Goal: Task Accomplishment & Management: Use online tool/utility

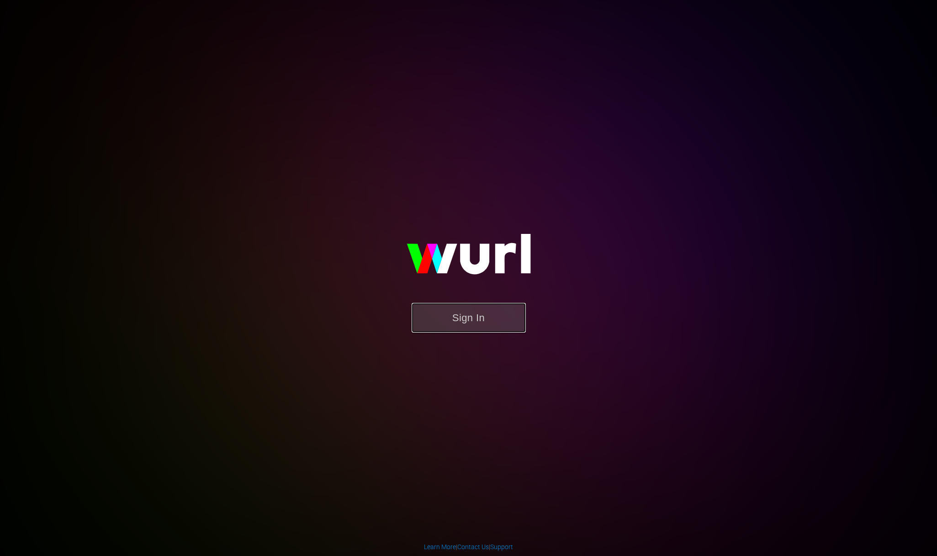
click at [467, 313] on button "Sign In" at bounding box center [468, 318] width 114 height 30
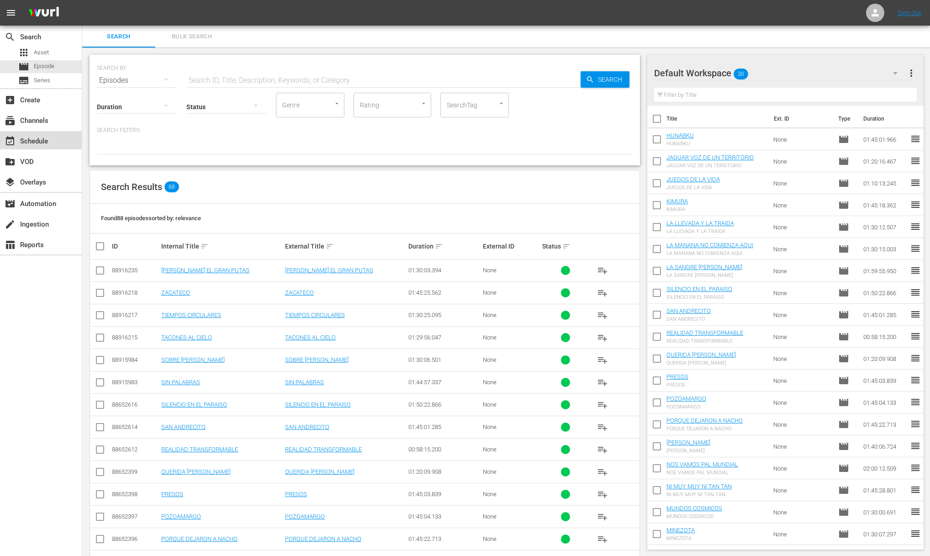
click at [50, 141] on div "event_available Schedule" at bounding box center [25, 140] width 51 height 8
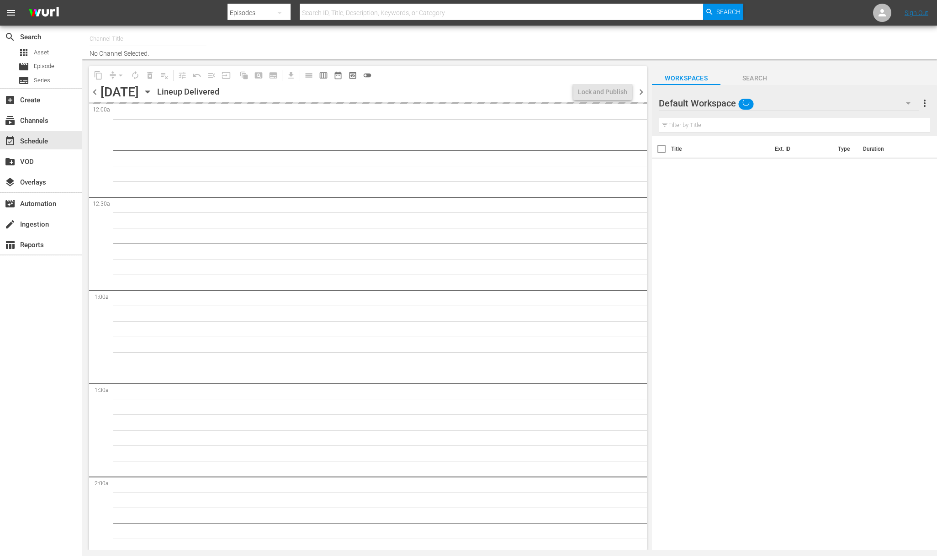
type input "AddictaTV (2057)"
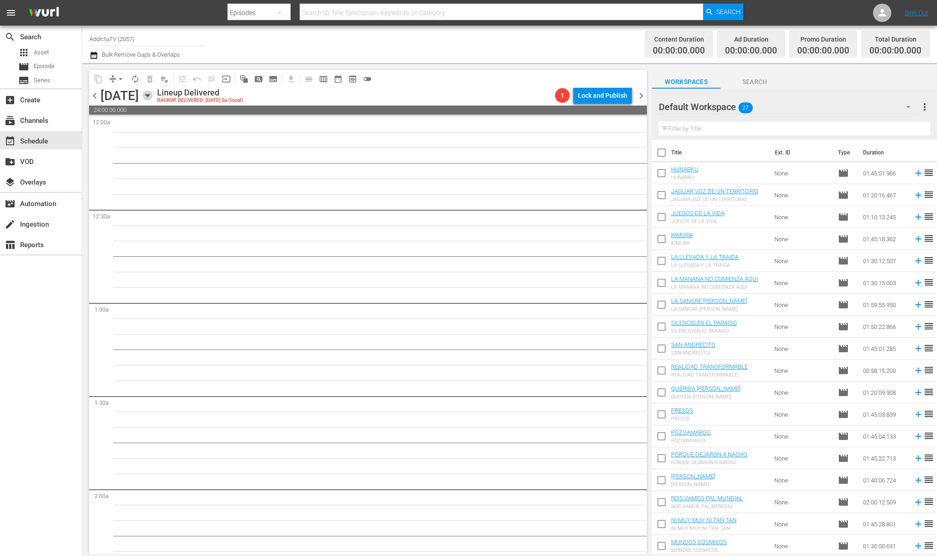
click at [153, 92] on icon "button" at bounding box center [147, 95] width 10 height 10
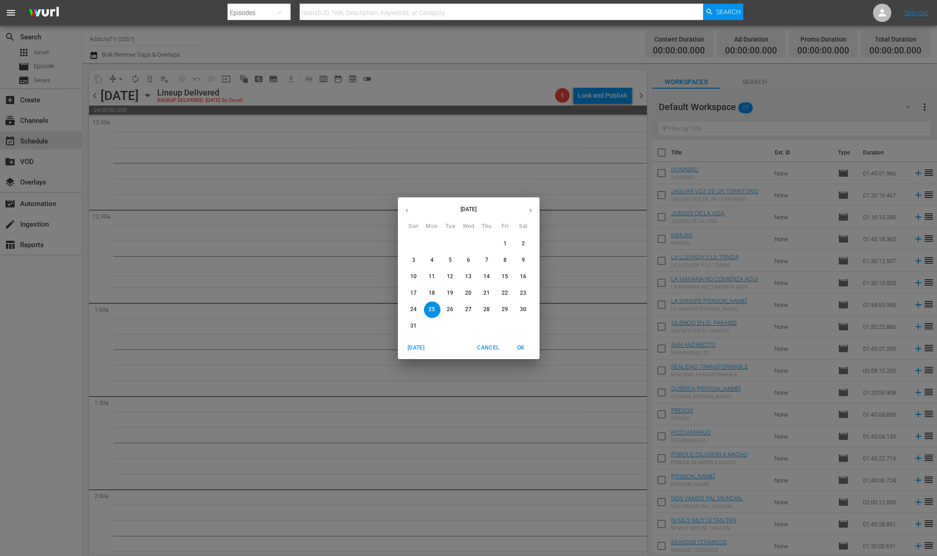
click at [532, 211] on icon "button" at bounding box center [530, 210] width 7 height 7
click at [434, 241] on span "1" at bounding box center [432, 244] width 16 height 8
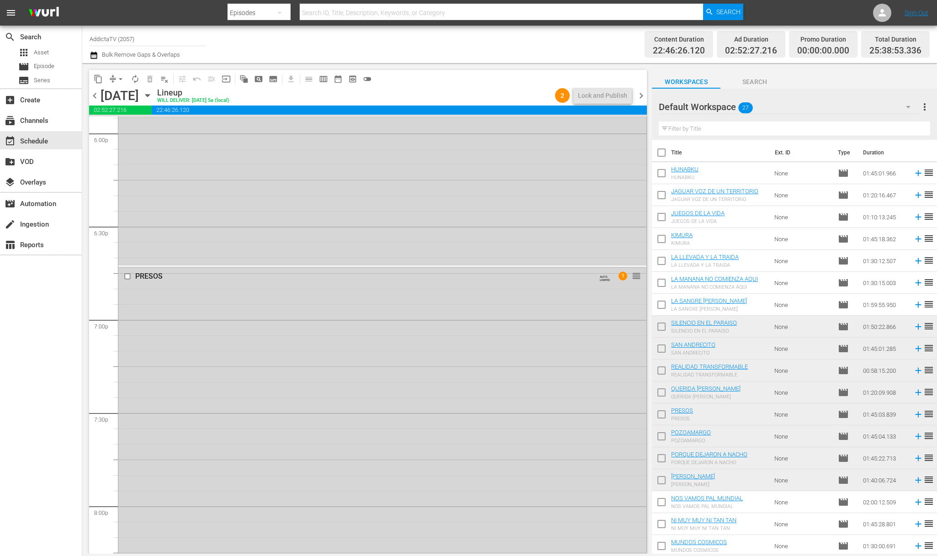
scroll to position [3335, 0]
click at [127, 279] on input "checkbox" at bounding box center [129, 278] width 10 height 8
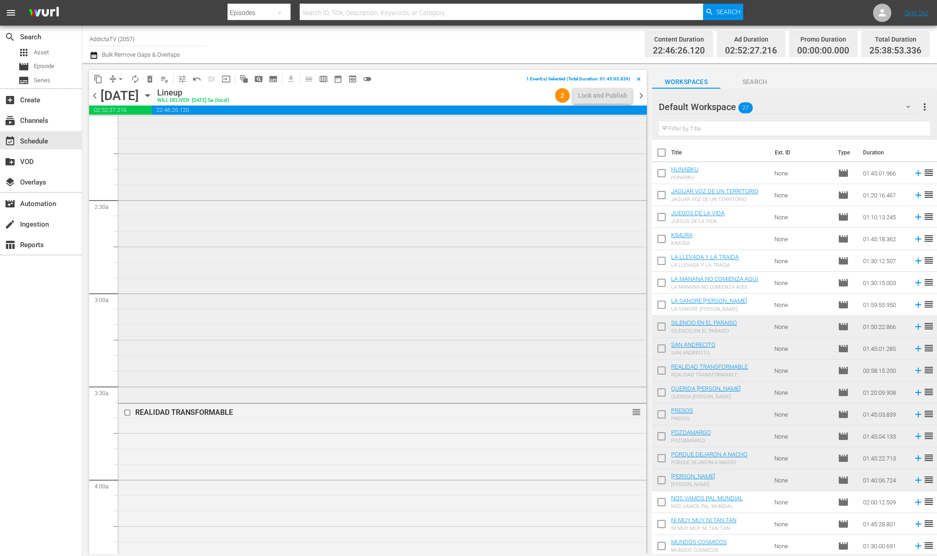
scroll to position [0, 0]
click at [42, 370] on div "search Search apps Asset movie Episode subtitles Series add_box Create subscrip…" at bounding box center [41, 304] width 82 height 556
click at [129, 321] on input "checkbox" at bounding box center [129, 321] width 10 height 8
click at [395, 375] on div "PRESOS 1 reorder" at bounding box center [382, 473] width 528 height 323
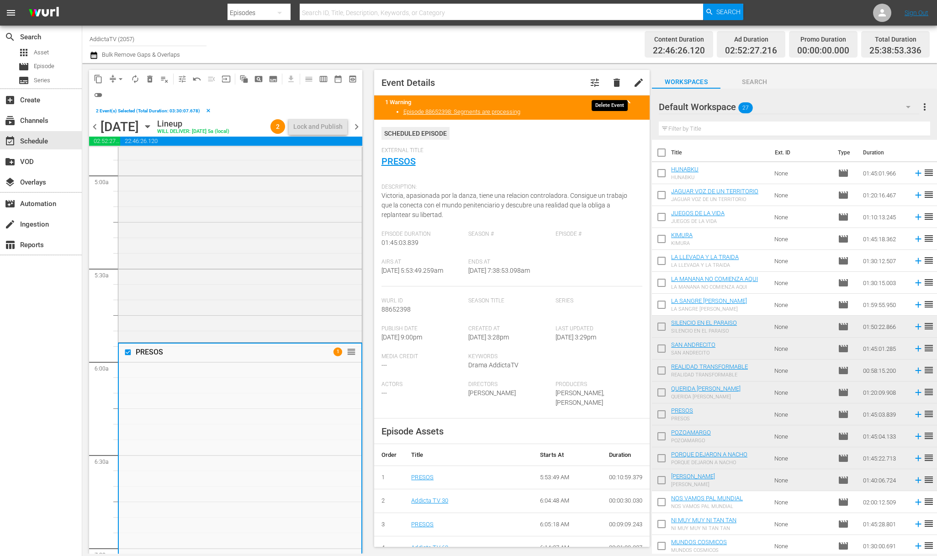
click at [611, 82] on span "delete" at bounding box center [616, 82] width 11 height 11
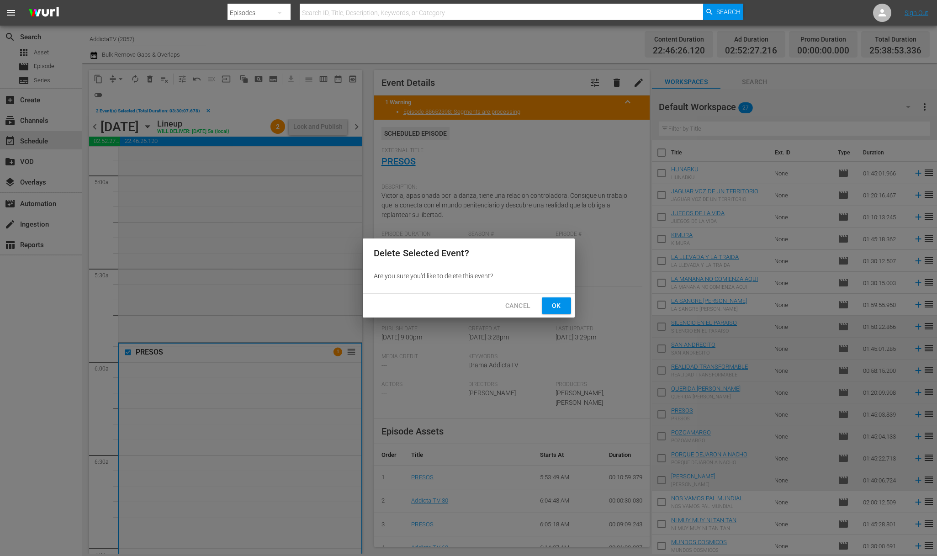
click at [549, 300] on span "Ok" at bounding box center [556, 305] width 15 height 11
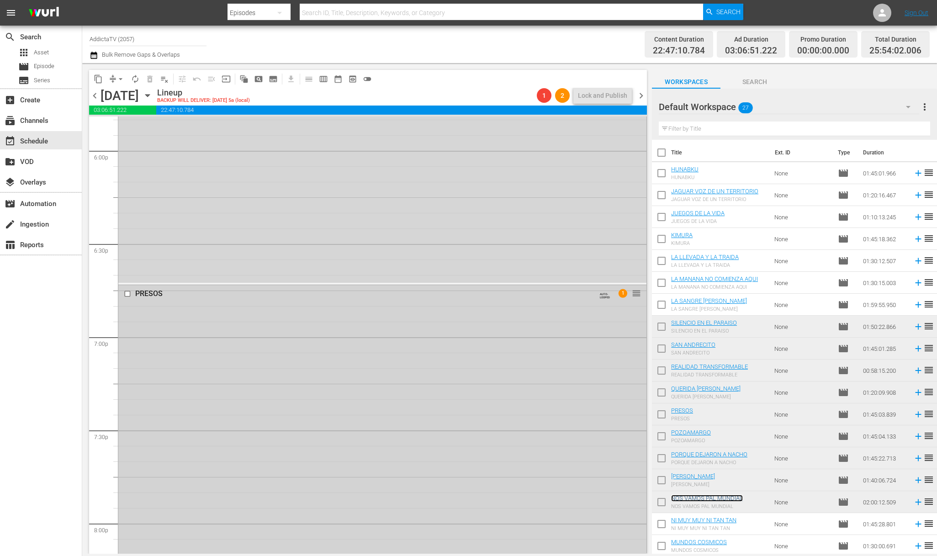
scroll to position [3320, 0]
click at [129, 295] on input "checkbox" at bounding box center [129, 294] width 10 height 8
click at [218, 353] on div "PRESOS AUTO-LOOPED 1 reorder" at bounding box center [382, 445] width 528 height 323
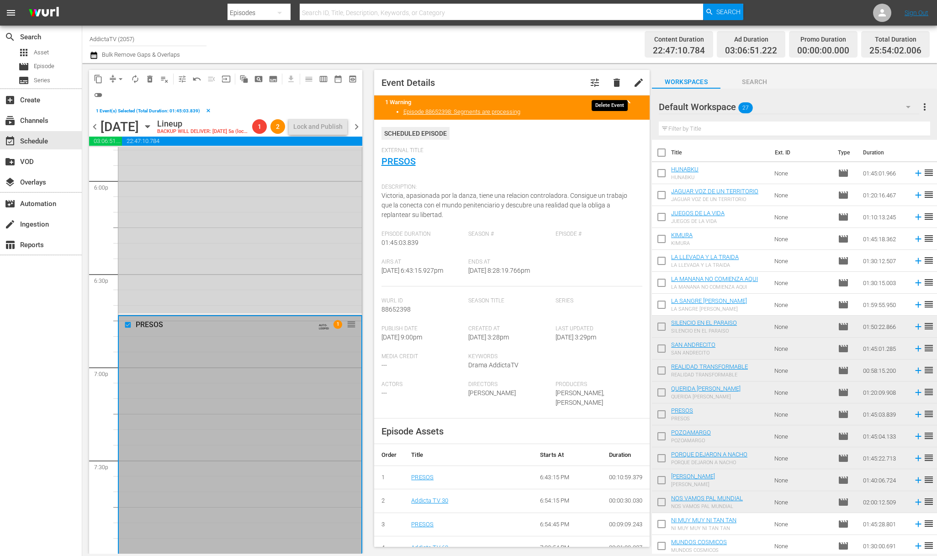
click at [611, 84] on span "delete" at bounding box center [616, 82] width 11 height 11
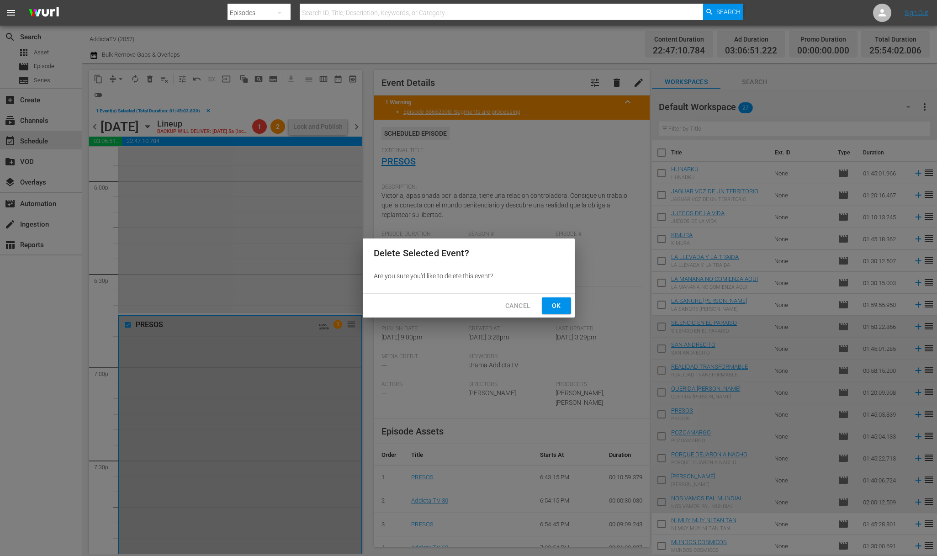
click at [557, 300] on span "Ok" at bounding box center [556, 305] width 15 height 11
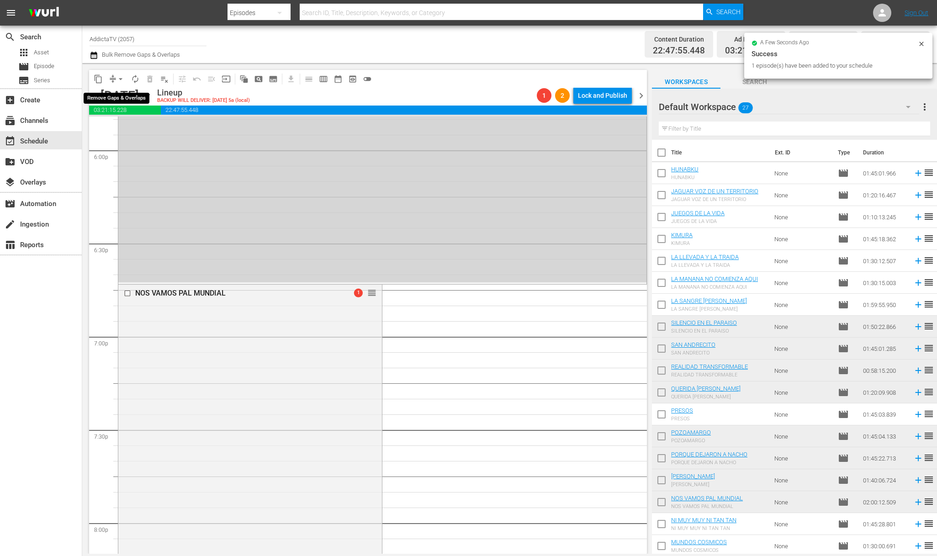
click at [119, 79] on span "arrow_drop_down" at bounding box center [120, 78] width 9 height 9
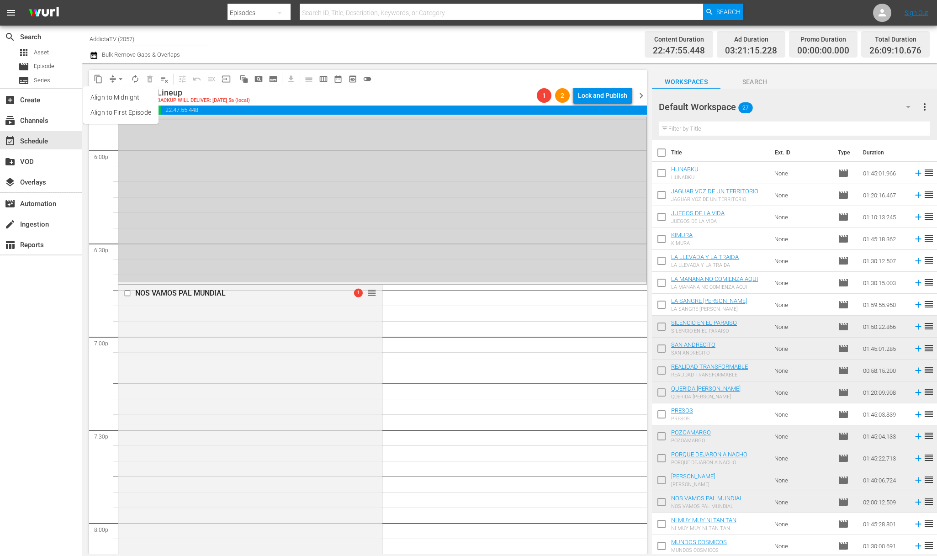
click at [137, 114] on li "Align to First Episode" at bounding box center [120, 112] width 75 height 15
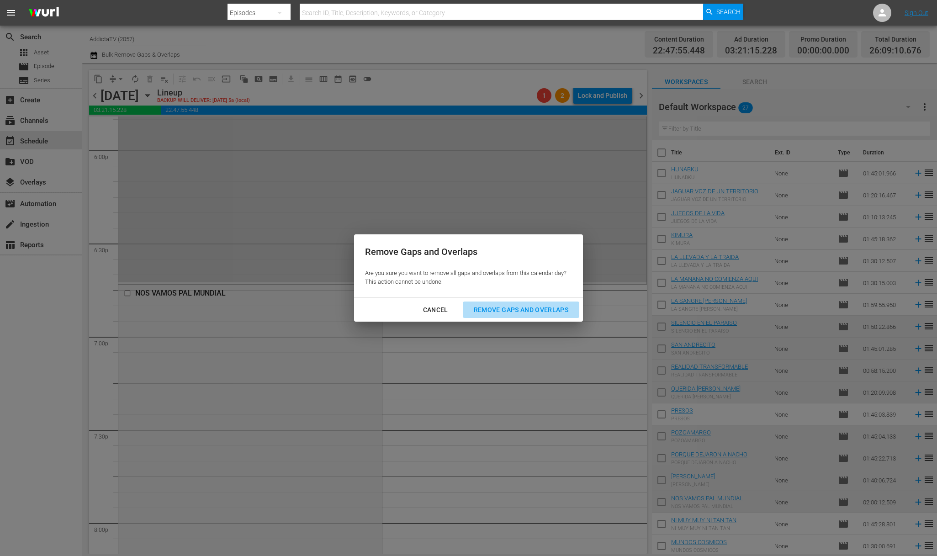
click at [525, 306] on div "Remove Gaps and Overlaps" at bounding box center [520, 309] width 109 height 11
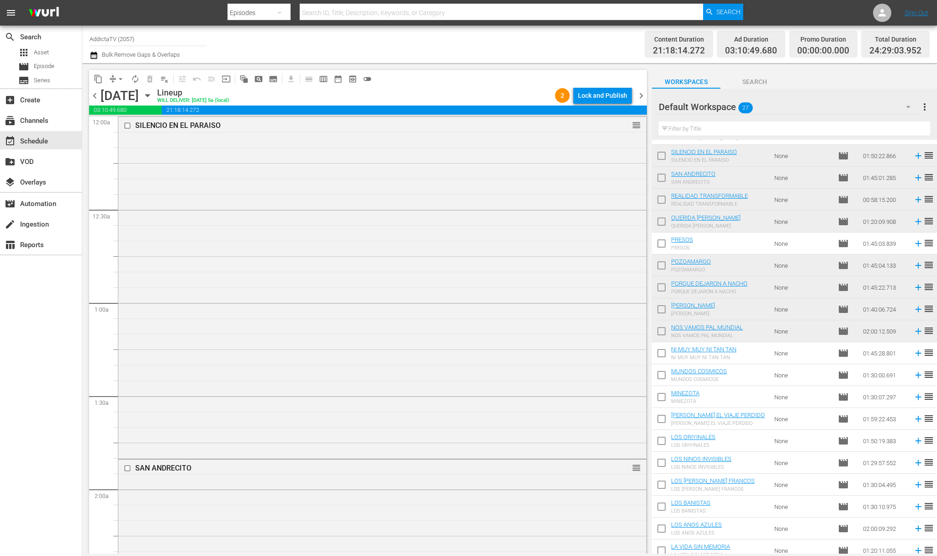
scroll to position [199, 0]
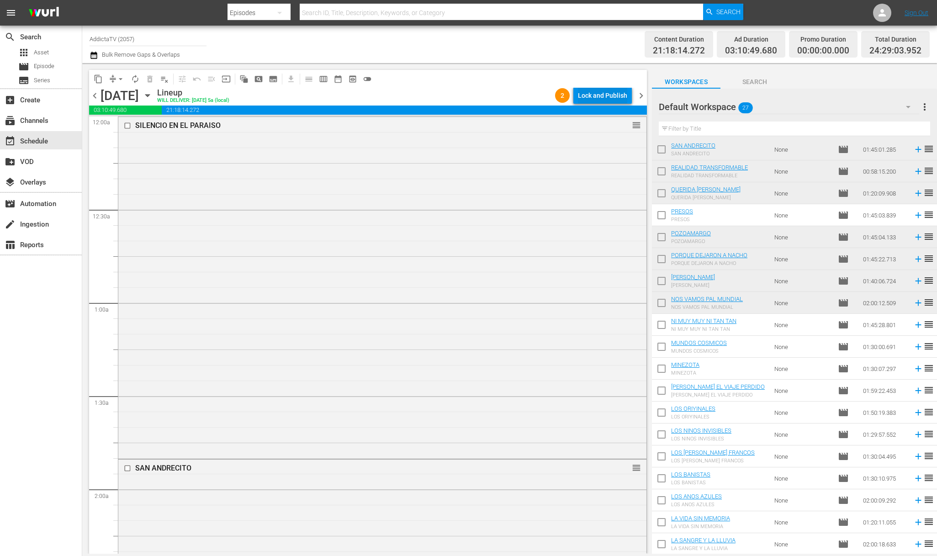
click at [586, 99] on div "Lock and Publish" at bounding box center [602, 95] width 49 height 16
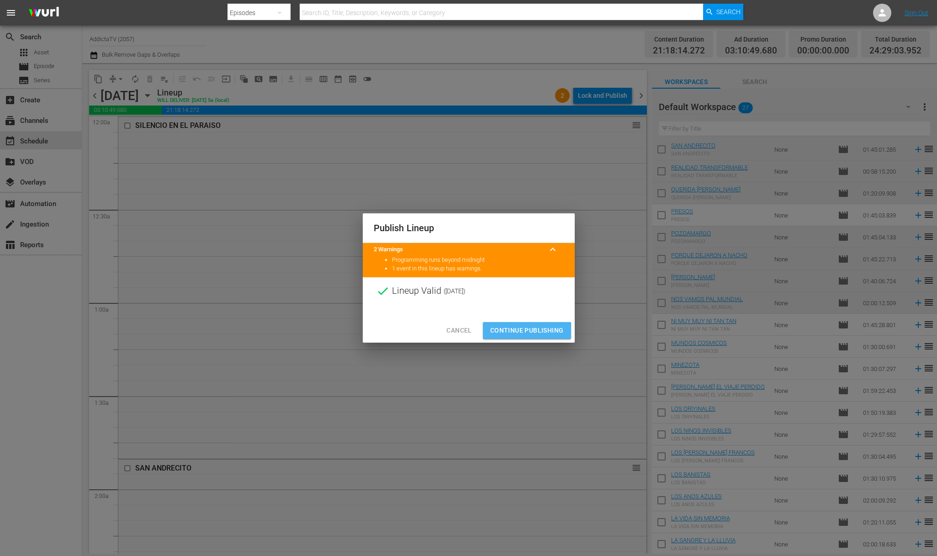
click at [524, 331] on span "Continue Publishing" at bounding box center [527, 330] width 74 height 11
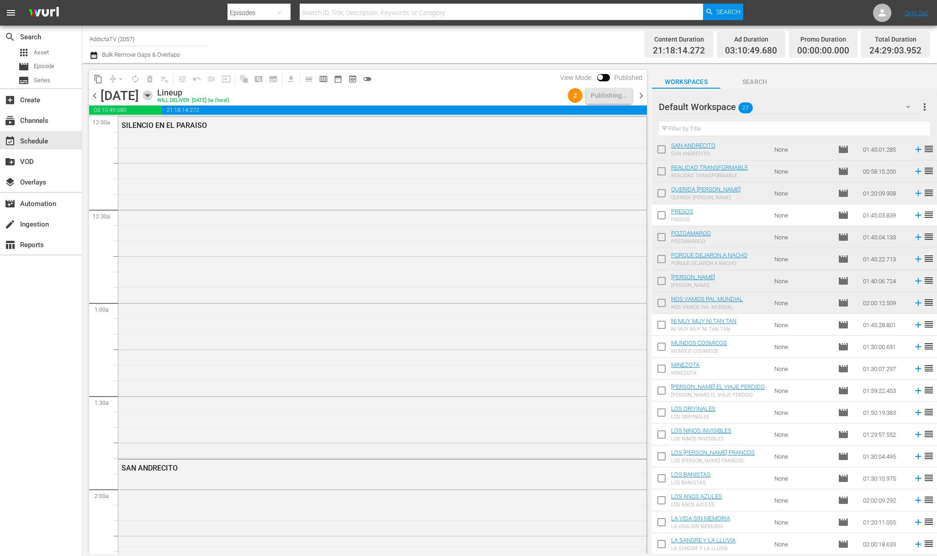
click at [153, 96] on icon "button" at bounding box center [147, 95] width 10 height 10
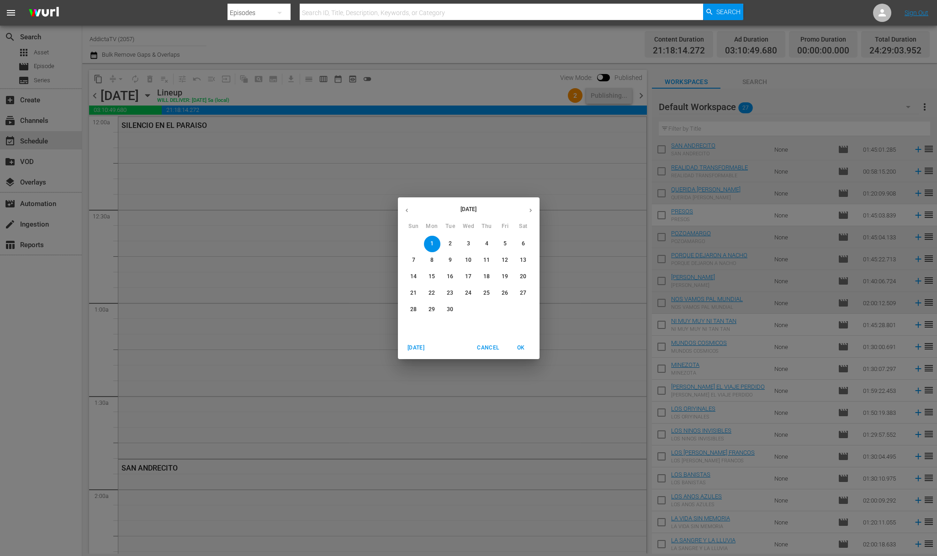
drag, startPoint x: 448, startPoint y: 240, endPoint x: 461, endPoint y: 245, distance: 14.3
click at [448, 240] on span "2" at bounding box center [450, 244] width 16 height 8
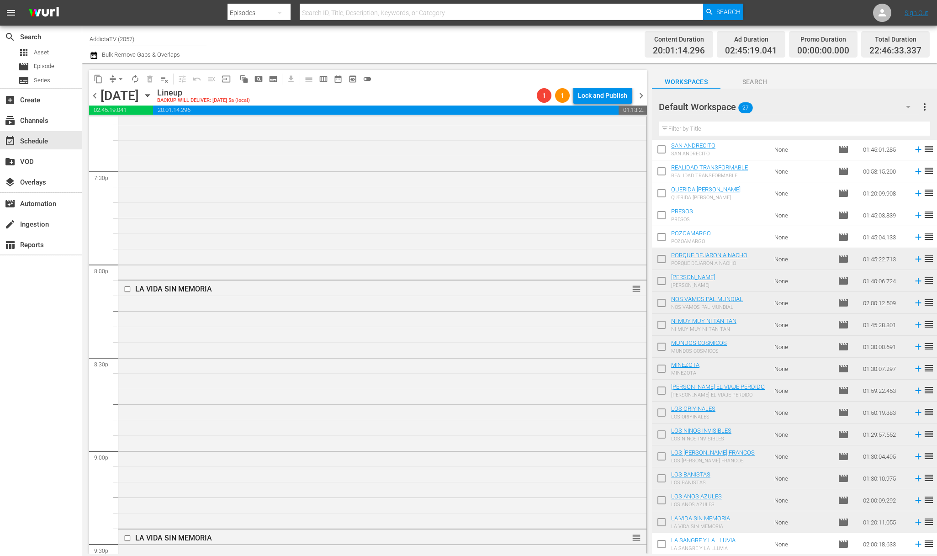
scroll to position [4034, 0]
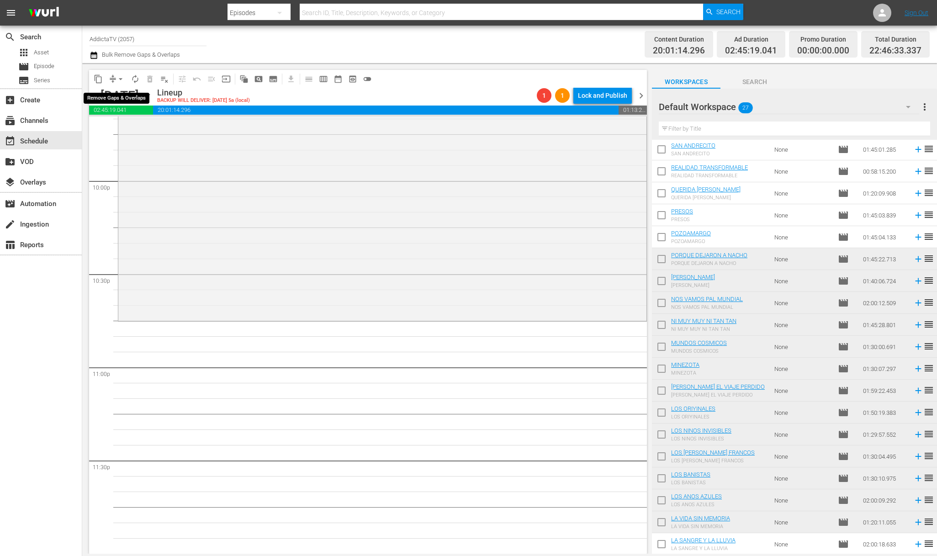
click at [122, 80] on span "arrow_drop_down" at bounding box center [120, 78] width 9 height 9
click at [131, 113] on li "Align to First Episode" at bounding box center [121, 112] width 96 height 15
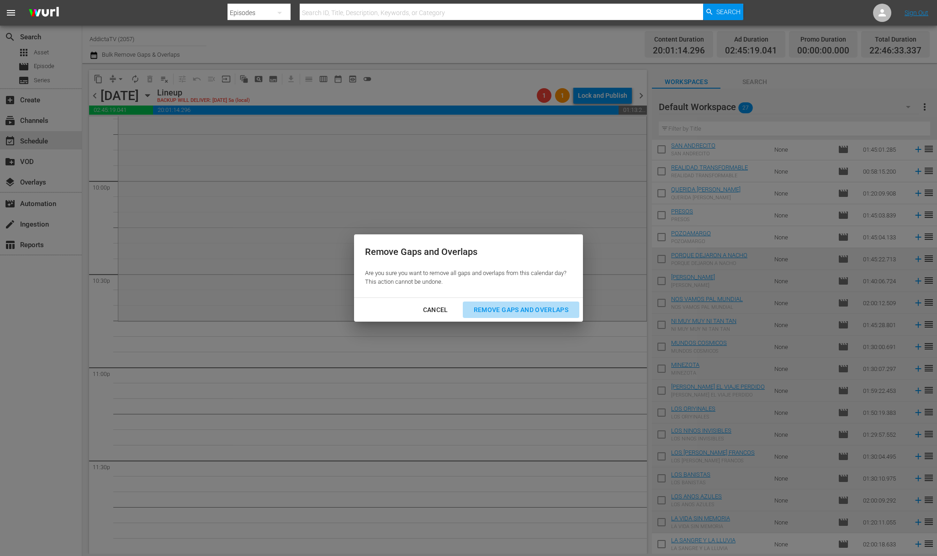
click at [520, 313] on div "Remove Gaps and Overlaps" at bounding box center [520, 309] width 109 height 11
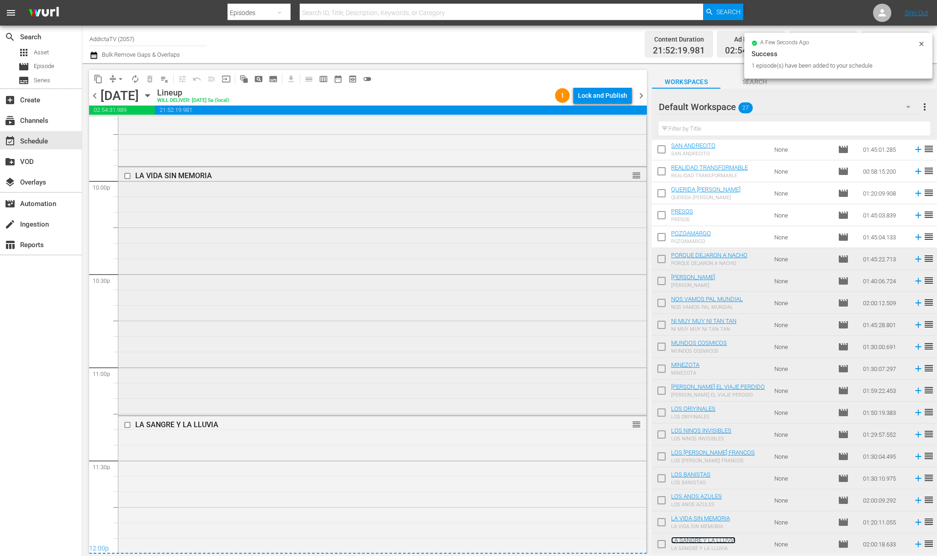
scroll to position [4270, 0]
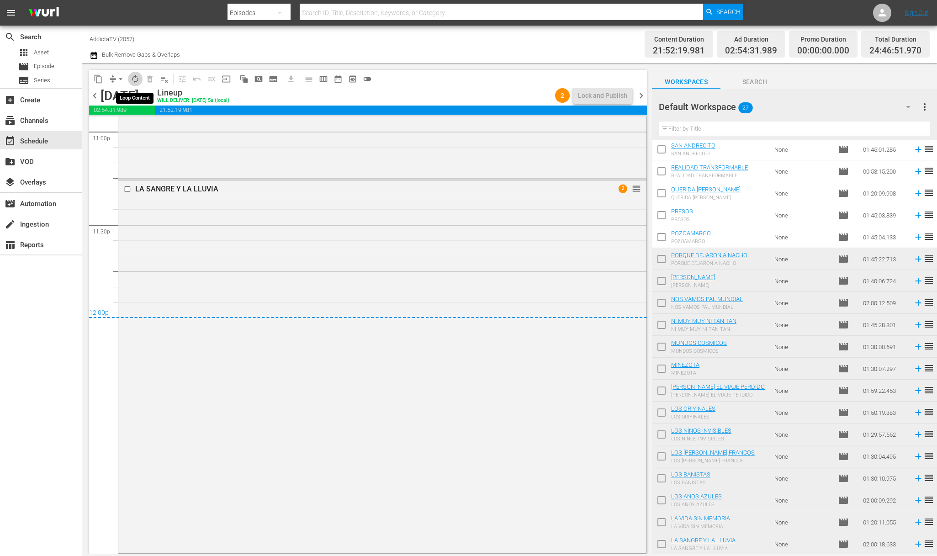
click at [132, 79] on span "autorenew_outlined" at bounding box center [135, 78] width 9 height 9
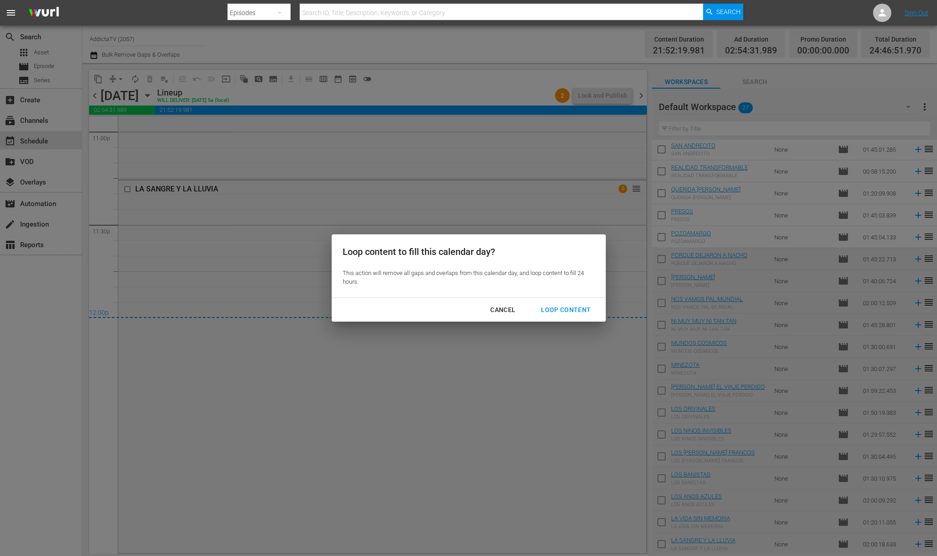
click at [575, 308] on div "Loop Content" at bounding box center [565, 309] width 64 height 11
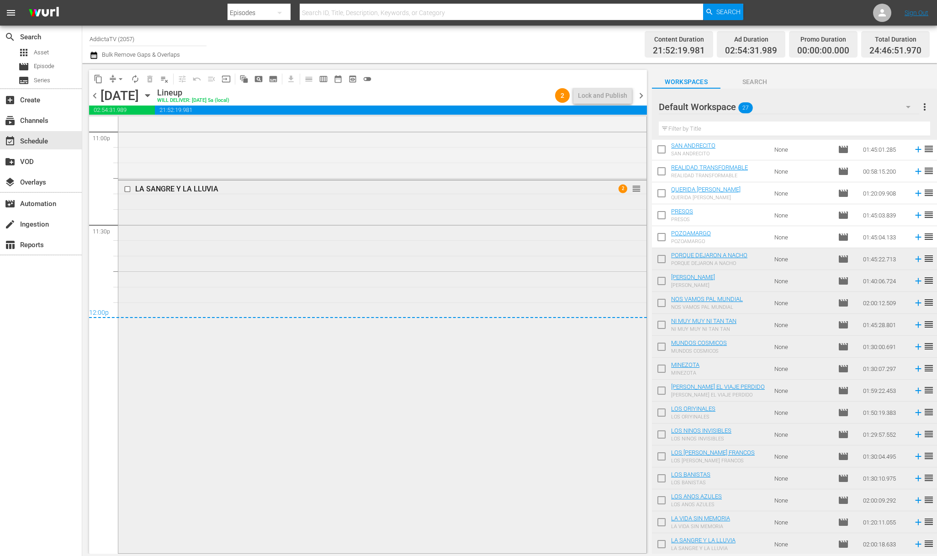
click at [310, 261] on div "LA SANGRE Y LA LLUVIA 2 reorder" at bounding box center [382, 365] width 528 height 371
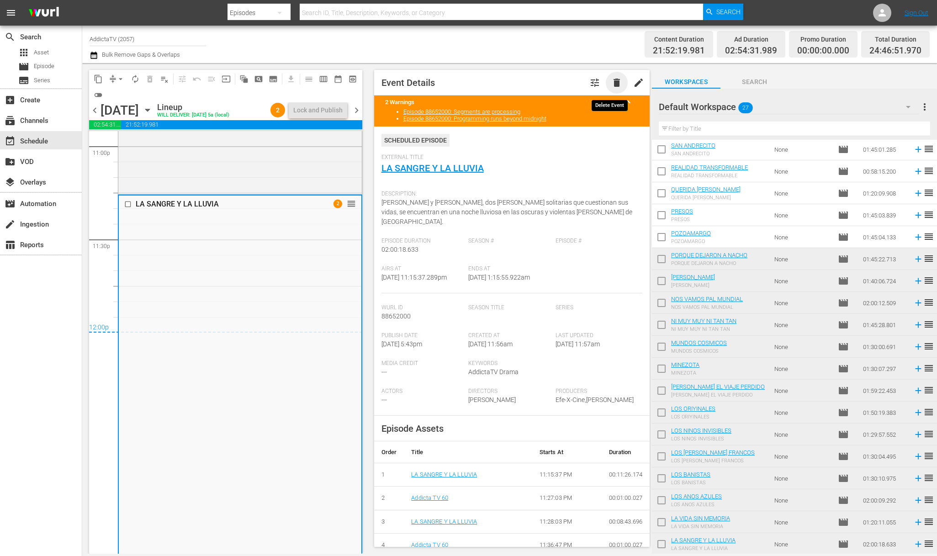
click at [611, 82] on span "delete" at bounding box center [616, 82] width 11 height 11
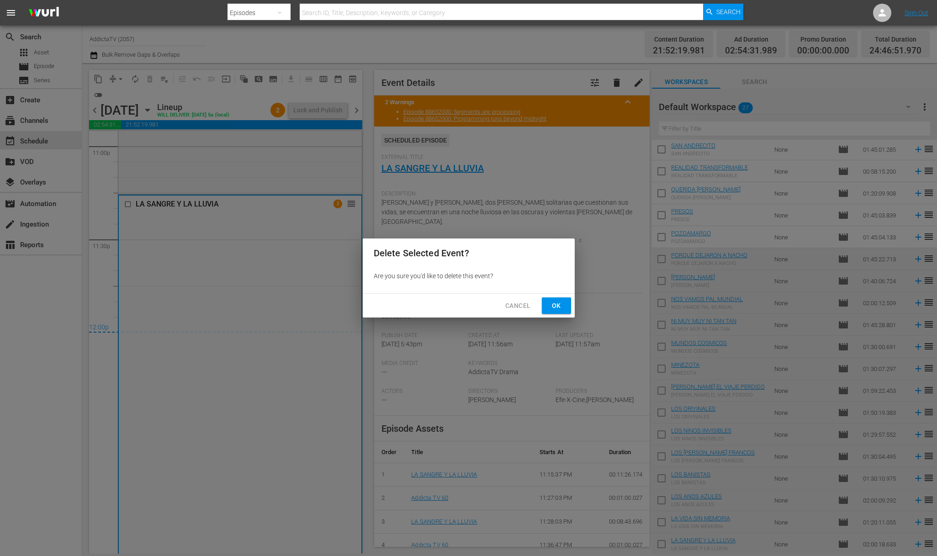
click at [553, 305] on span "Ok" at bounding box center [556, 305] width 15 height 11
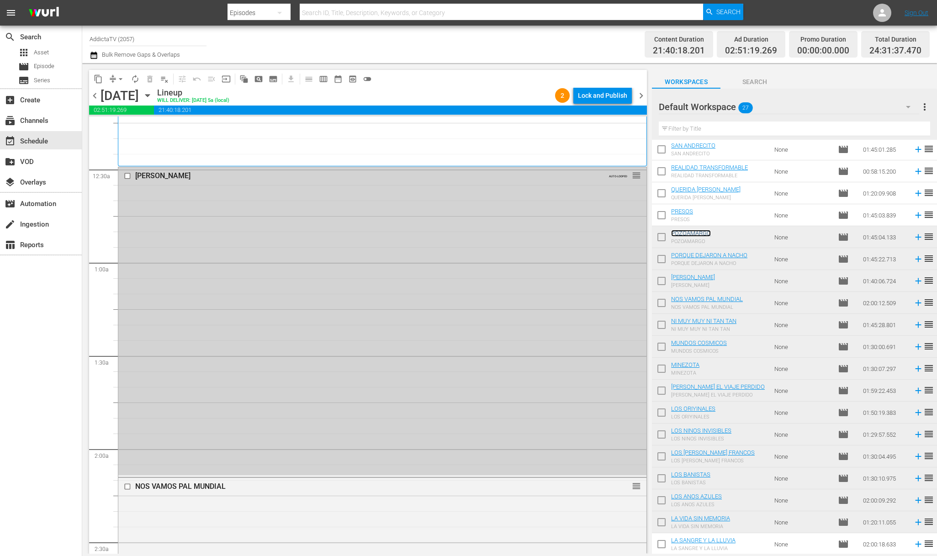
scroll to position [0, 0]
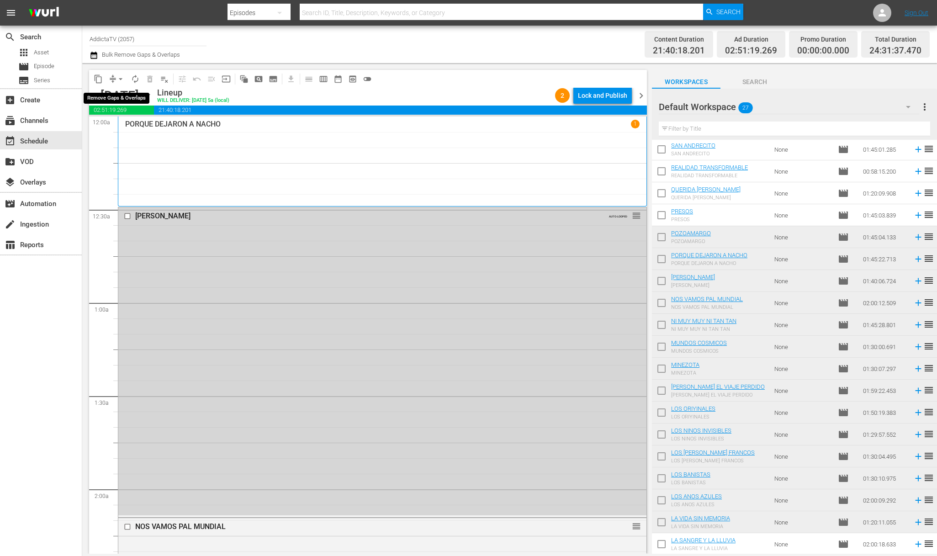
click at [119, 81] on span "arrow_drop_down" at bounding box center [120, 78] width 9 height 9
click at [147, 128] on li "Align to End of Previous Day" at bounding box center [121, 127] width 96 height 15
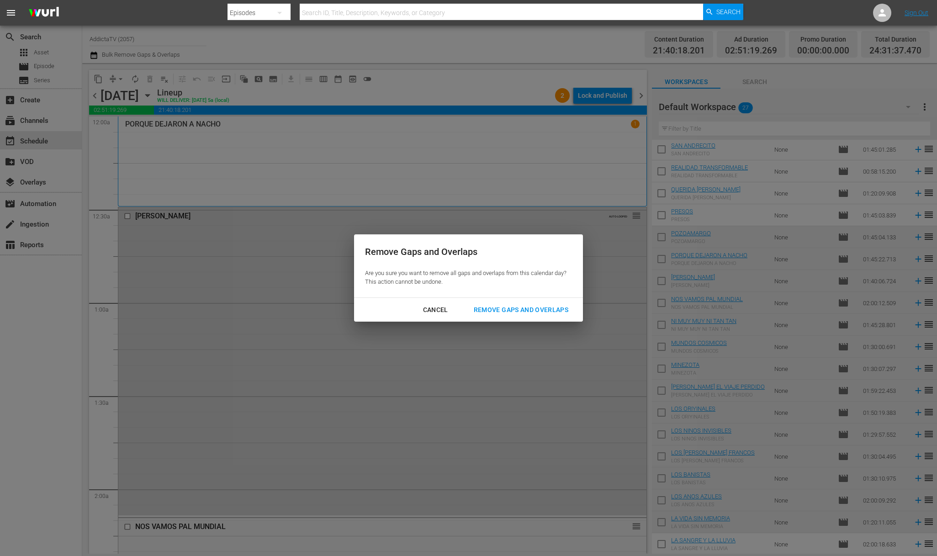
click at [502, 312] on div "Remove Gaps and Overlaps" at bounding box center [520, 309] width 109 height 11
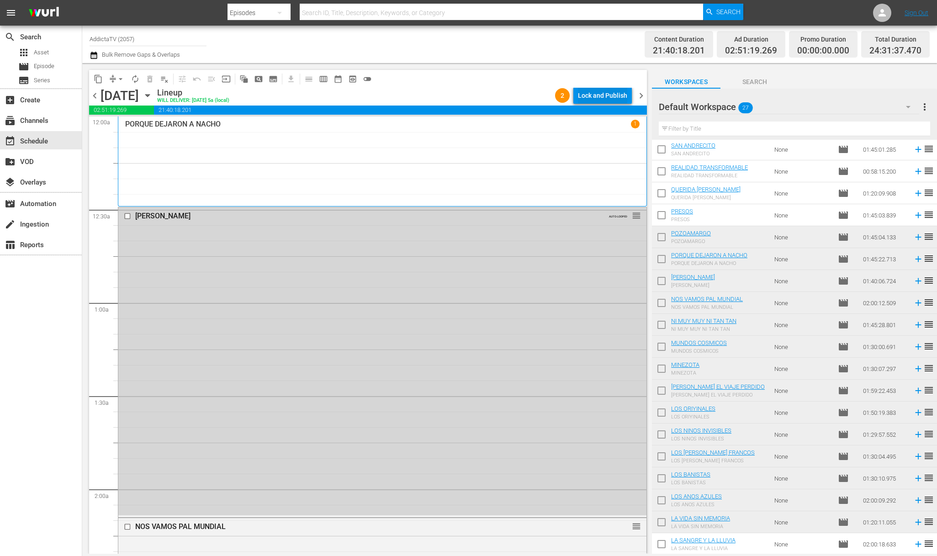
click at [601, 96] on div "Lock and Publish" at bounding box center [602, 95] width 49 height 16
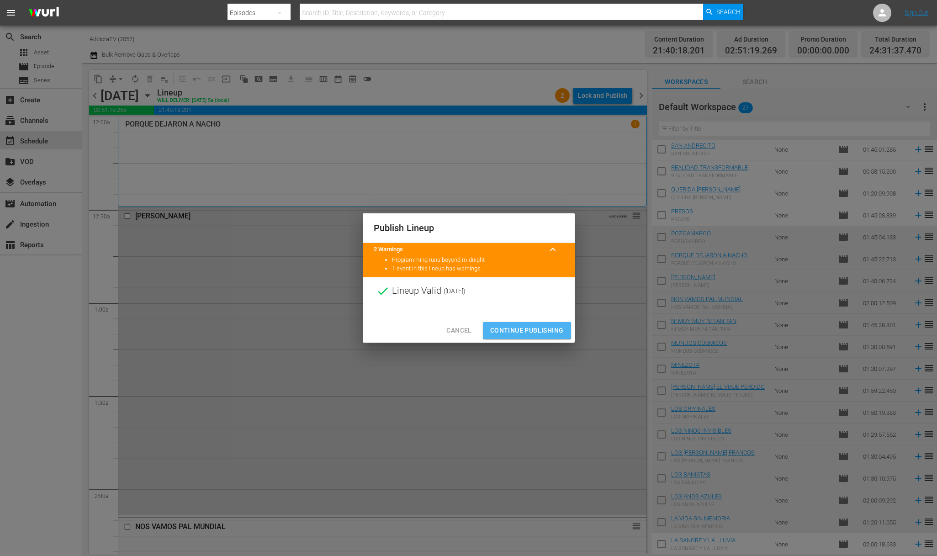
click at [521, 330] on span "Continue Publishing" at bounding box center [527, 330] width 74 height 11
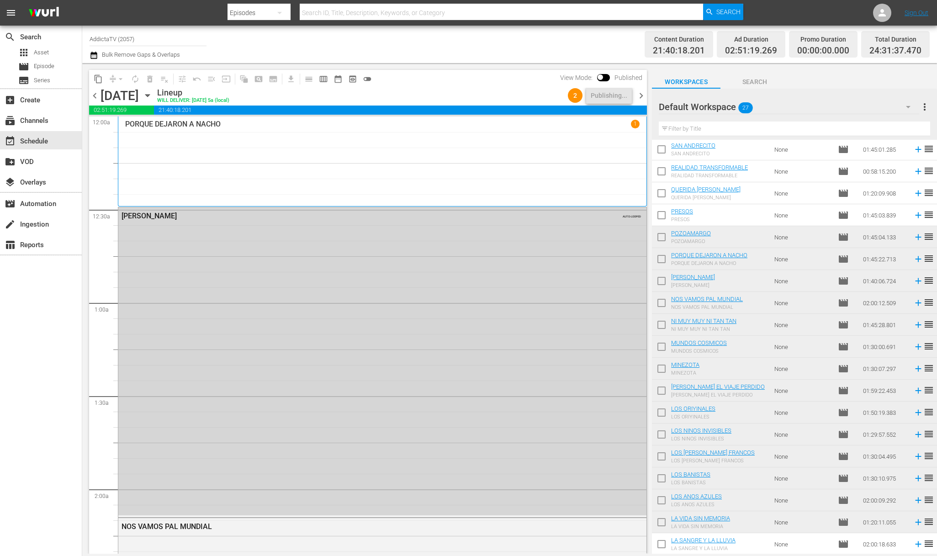
click at [149, 95] on icon "button" at bounding box center [147, 96] width 4 height 2
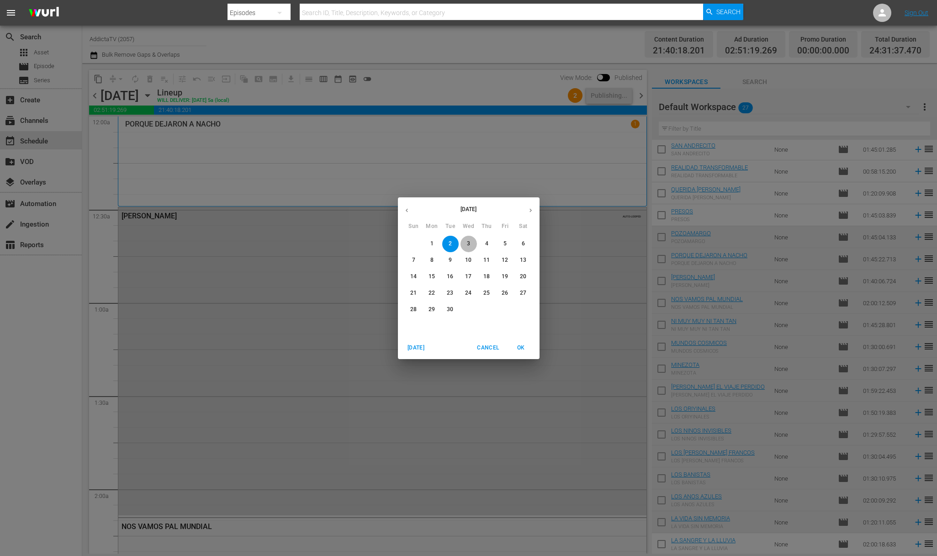
click at [473, 243] on span "3" at bounding box center [468, 244] width 16 height 8
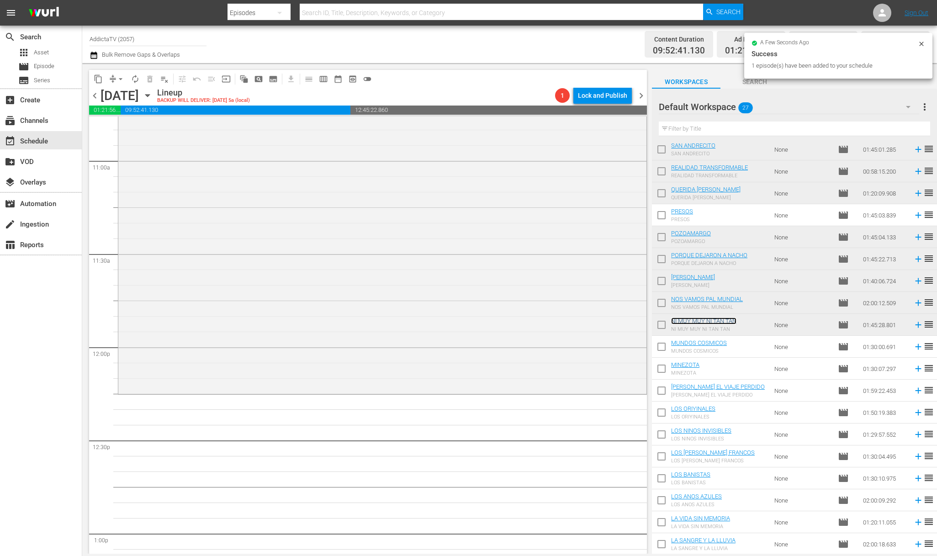
scroll to position [2006, 0]
click at [137, 80] on span "autorenew_outlined" at bounding box center [135, 78] width 9 height 9
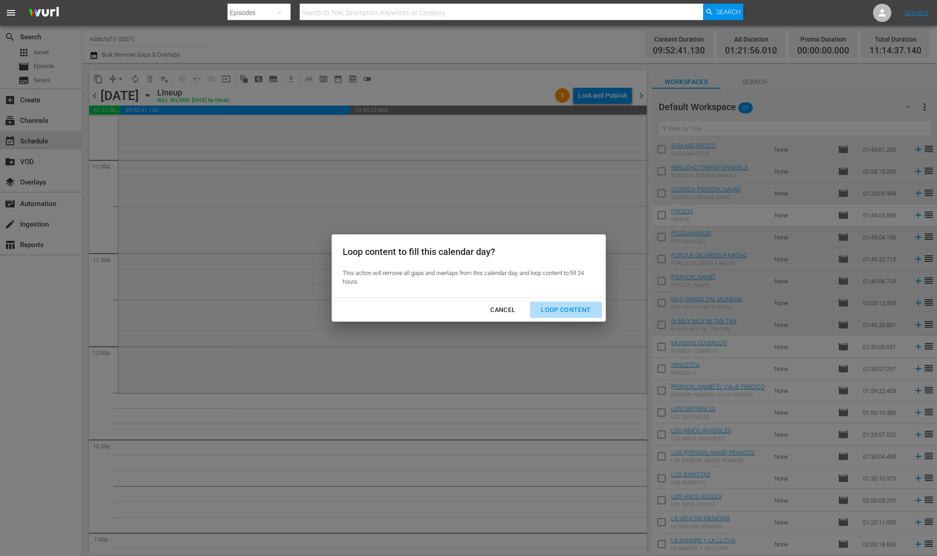
click at [571, 304] on div "Loop Content" at bounding box center [565, 309] width 64 height 11
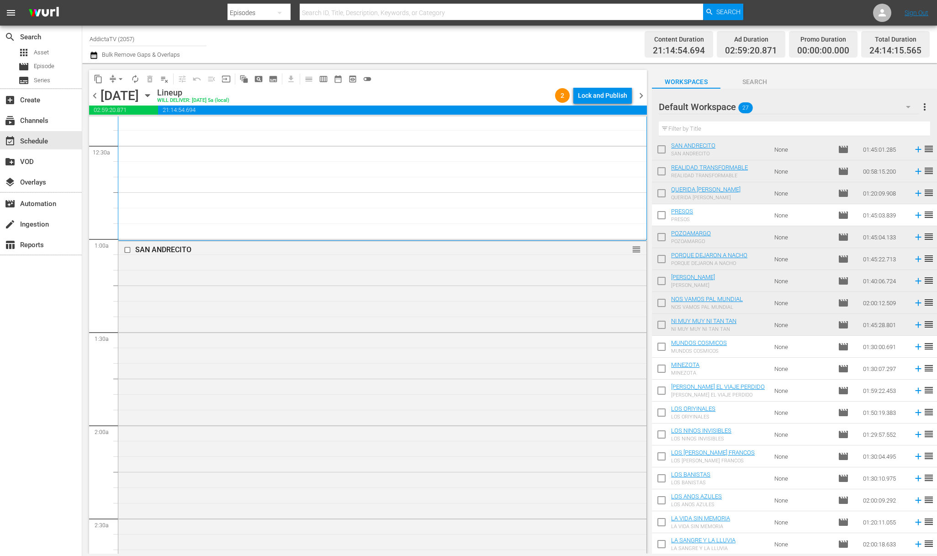
scroll to position [0, 0]
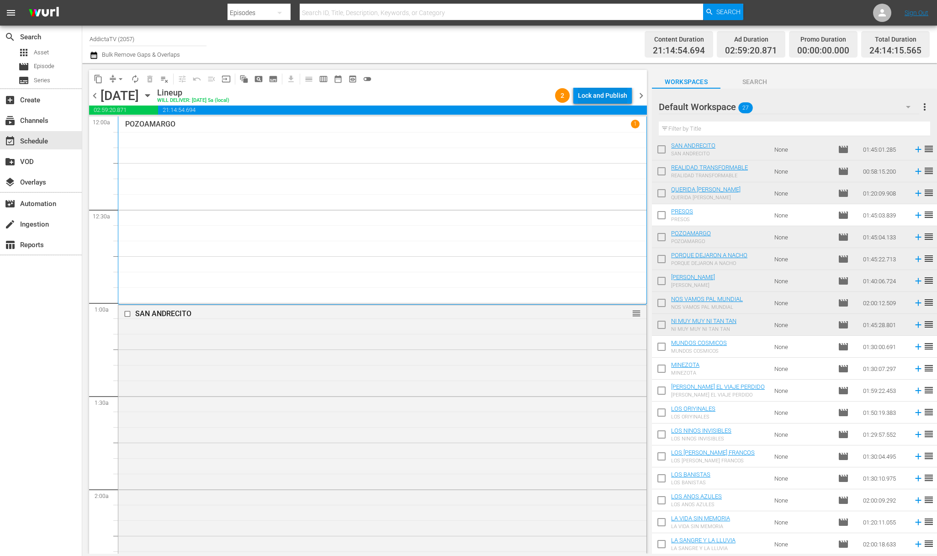
click at [590, 92] on div "Lock and Publish" at bounding box center [602, 95] width 49 height 16
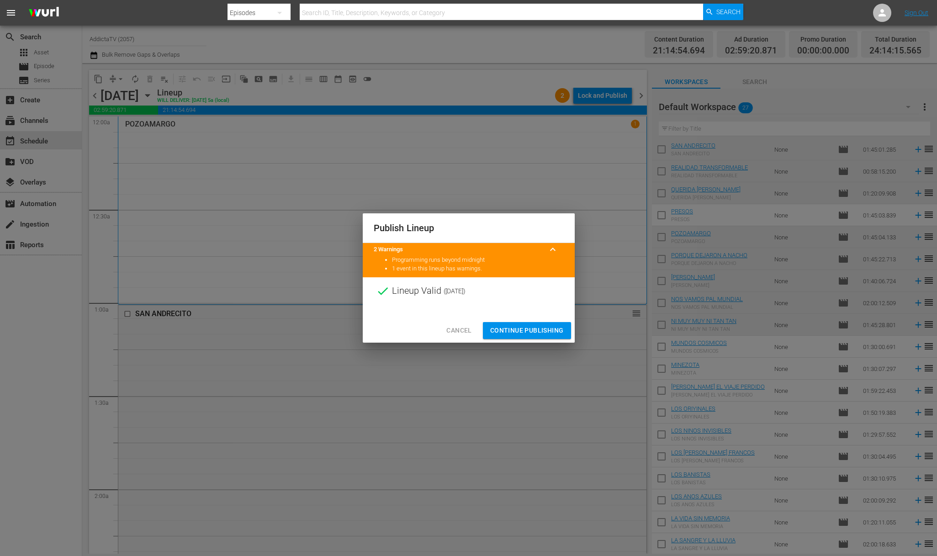
click at [521, 331] on span "Continue Publishing" at bounding box center [527, 330] width 74 height 11
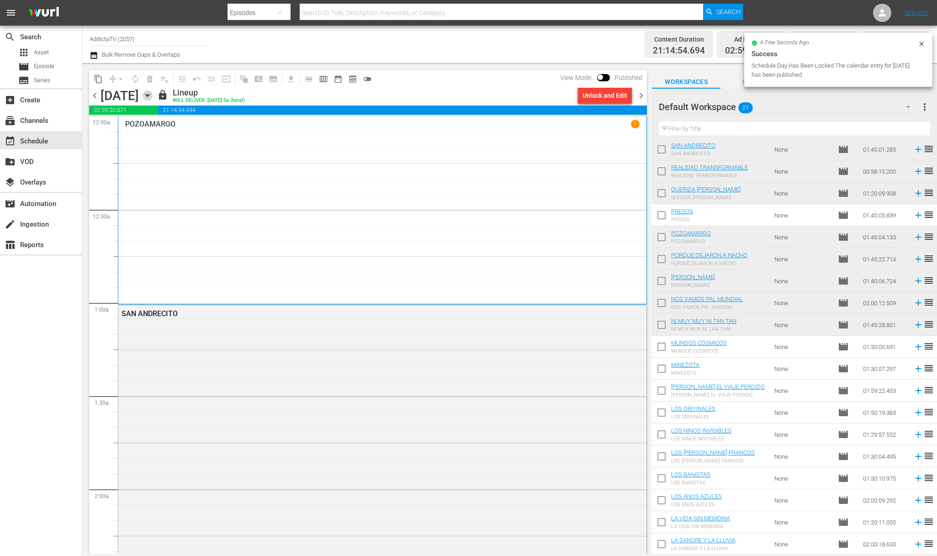
click at [153, 96] on icon "button" at bounding box center [147, 95] width 10 height 10
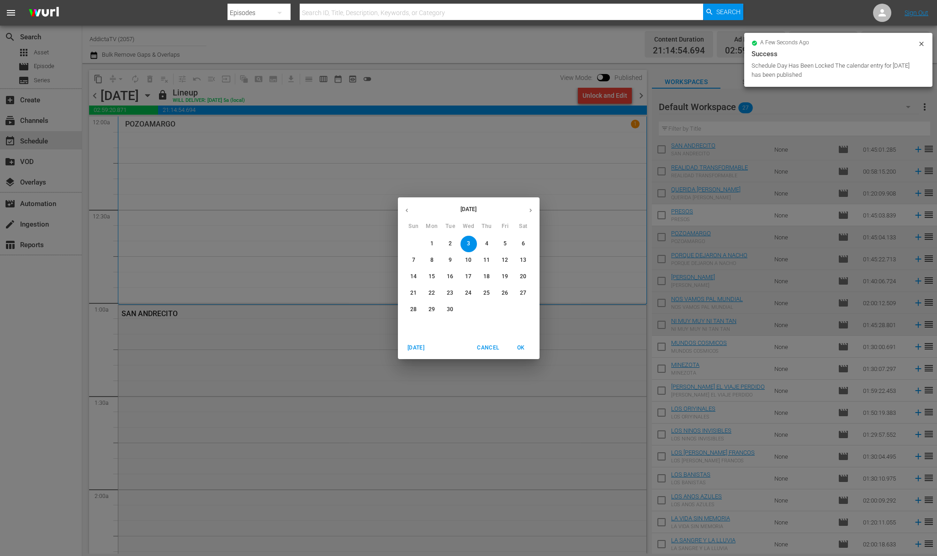
click at [485, 245] on p "4" at bounding box center [486, 244] width 3 height 8
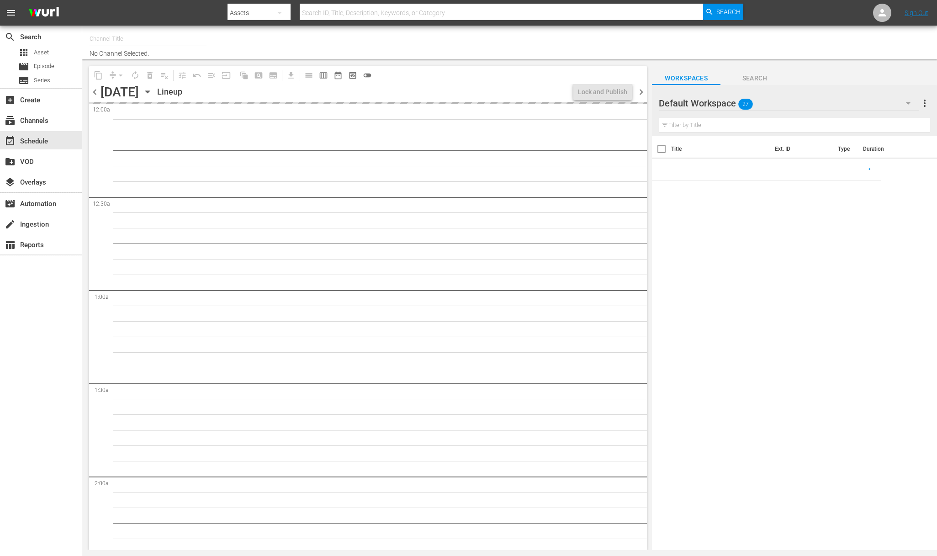
type input "AddictaTV (2057)"
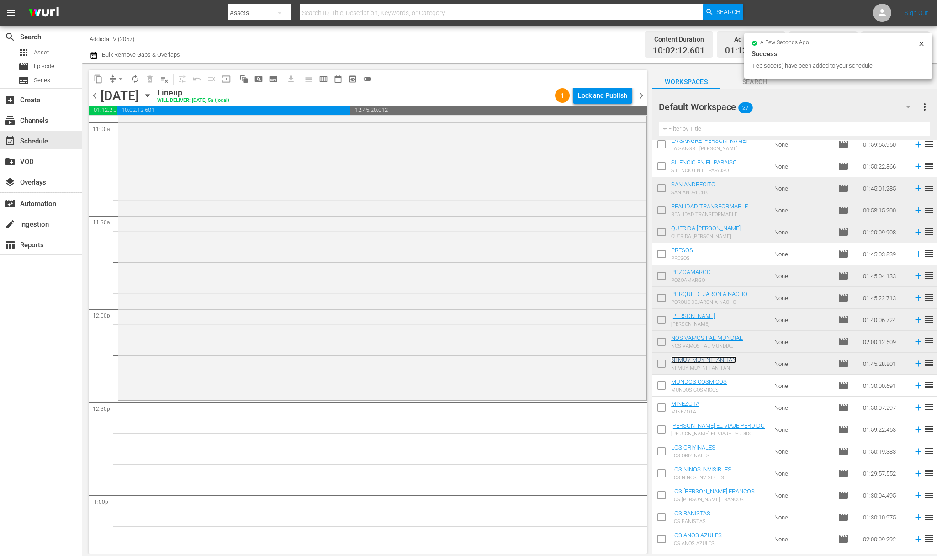
scroll to position [2044, 0]
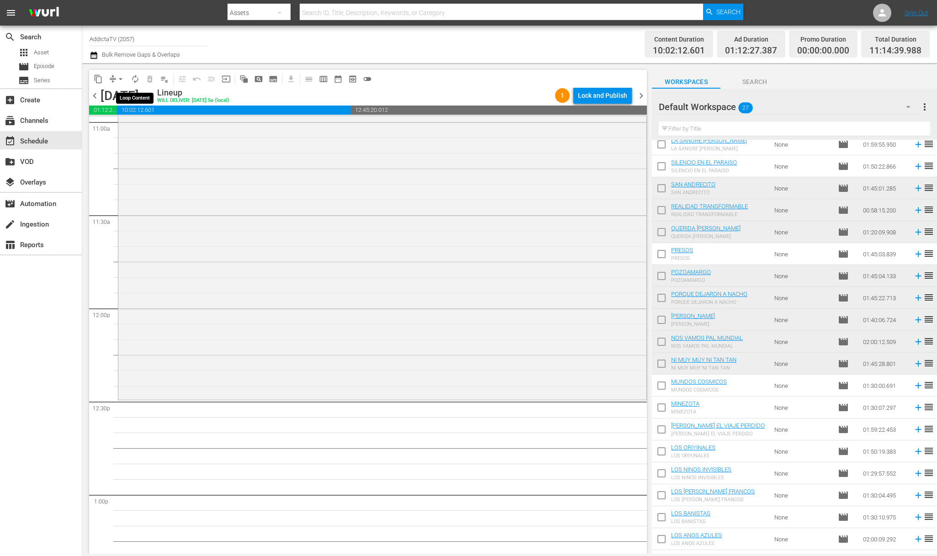
click at [138, 81] on span "autorenew_outlined" at bounding box center [135, 78] width 9 height 9
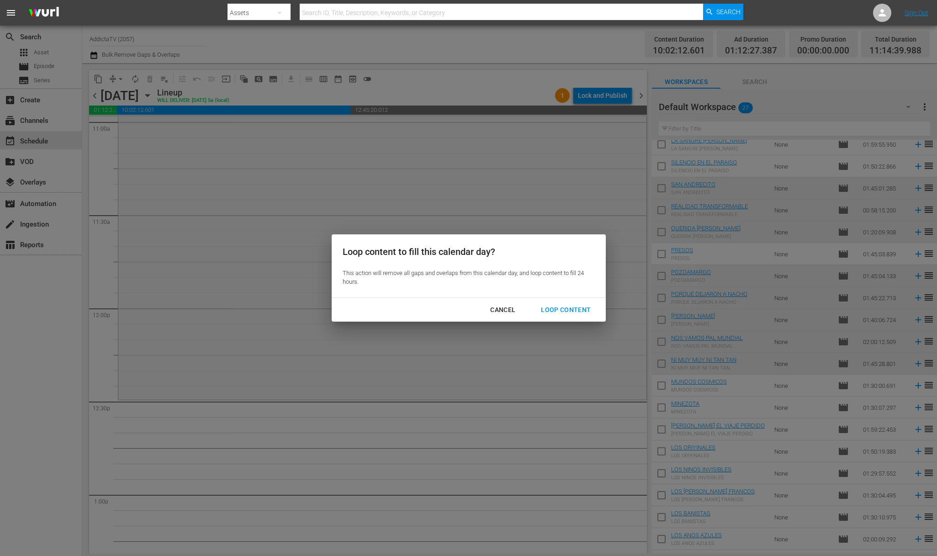
click at [543, 312] on div "Loop Content" at bounding box center [565, 309] width 64 height 11
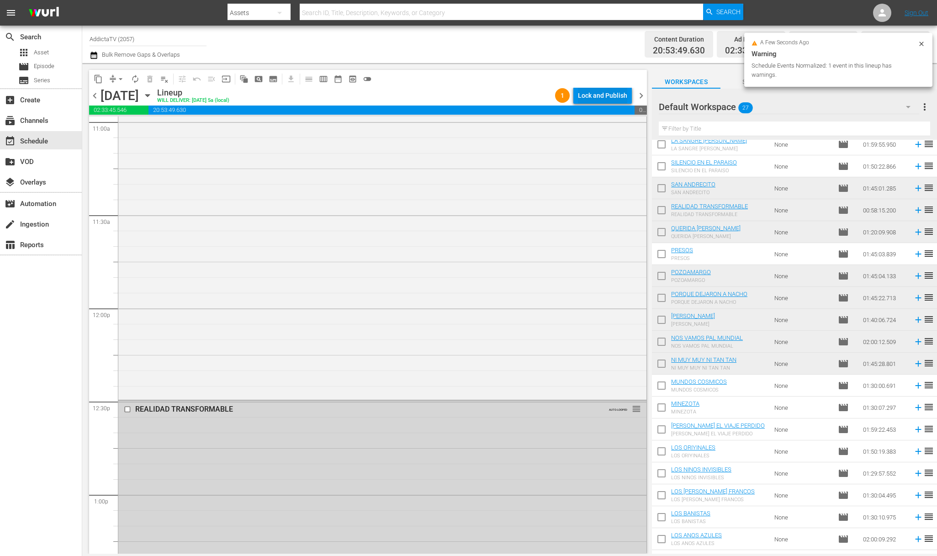
click at [605, 89] on div "Lock and Publish" at bounding box center [602, 95] width 49 height 16
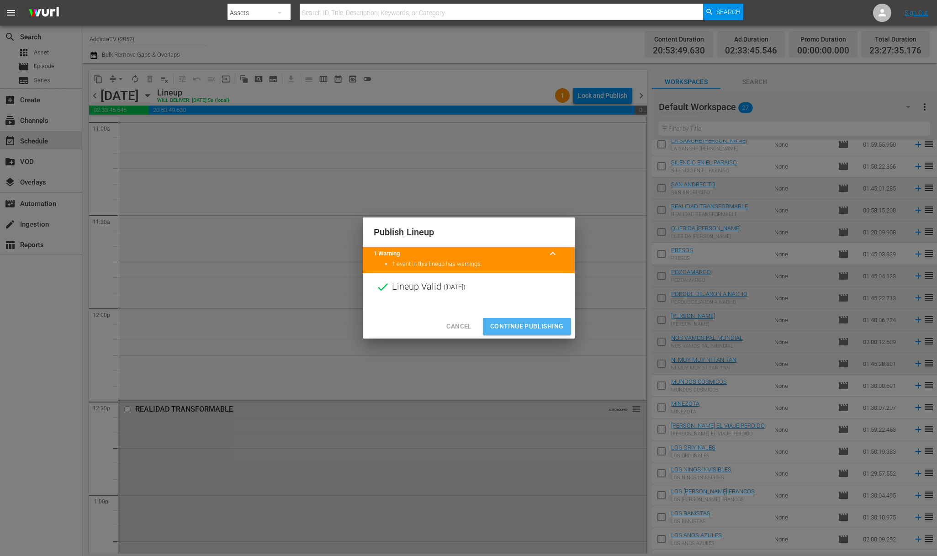
click at [529, 325] on span "Continue Publishing" at bounding box center [527, 326] width 74 height 11
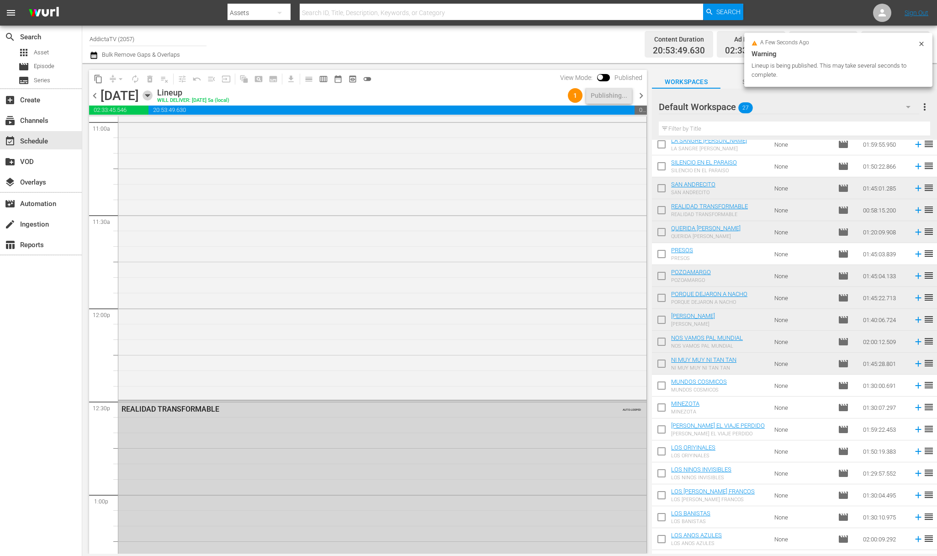
click at [149, 95] on icon "button" at bounding box center [147, 96] width 4 height 2
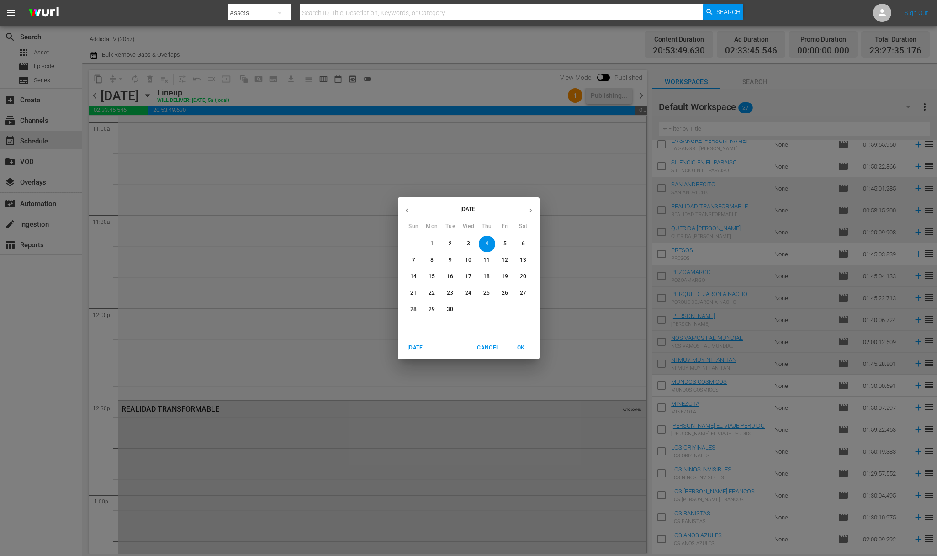
click at [508, 244] on span "5" at bounding box center [505, 244] width 16 height 8
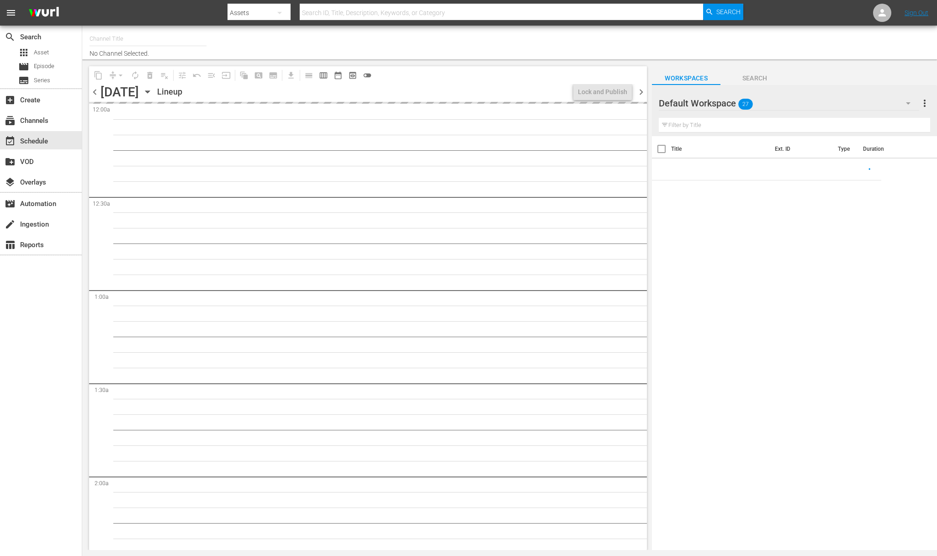
type input "AddictaTV (2057)"
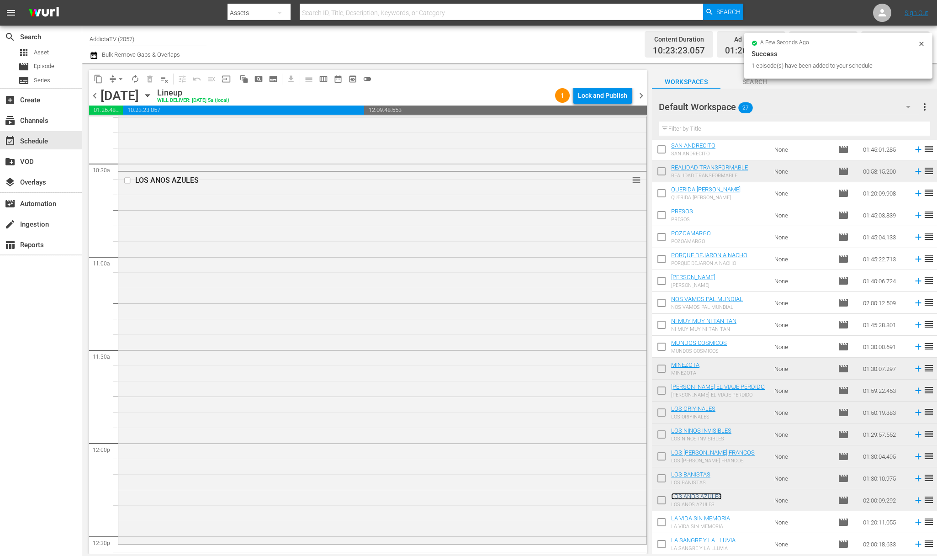
scroll to position [1973, 0]
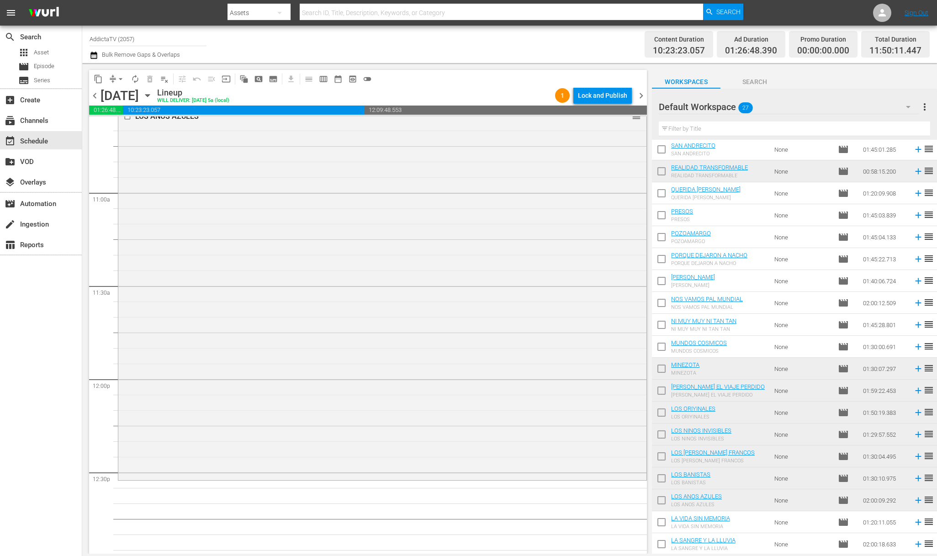
click at [137, 79] on span "autorenew_outlined" at bounding box center [135, 78] width 9 height 9
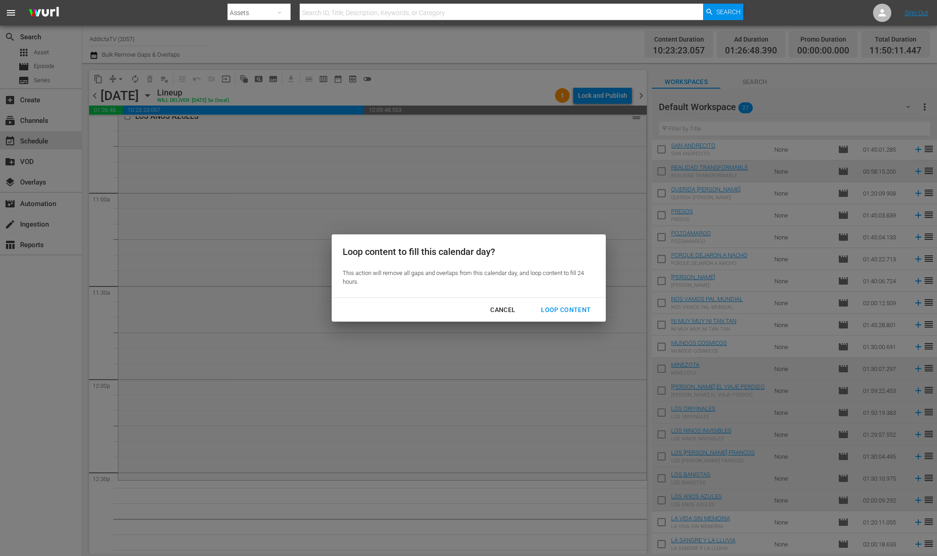
click at [571, 306] on div "Loop Content" at bounding box center [565, 309] width 64 height 11
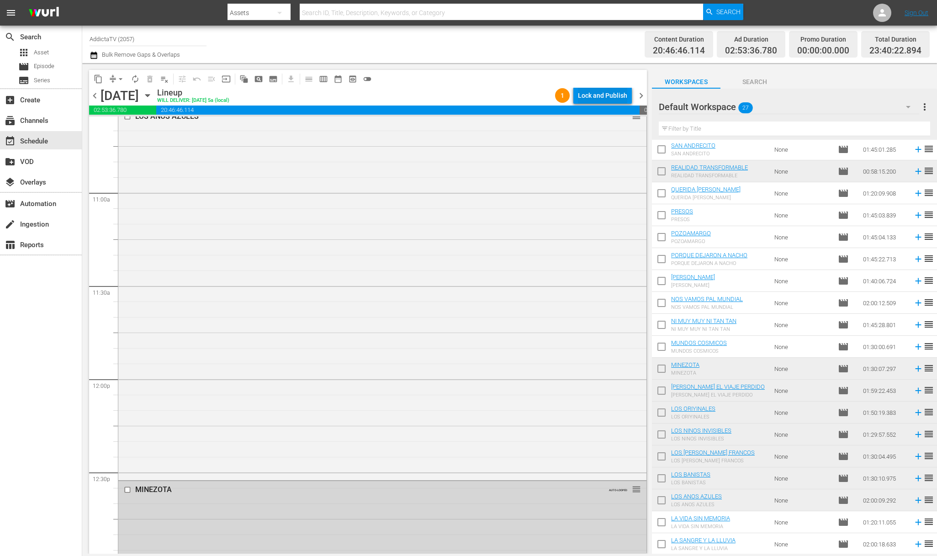
click at [585, 92] on div "Lock and Publish" at bounding box center [602, 95] width 49 height 16
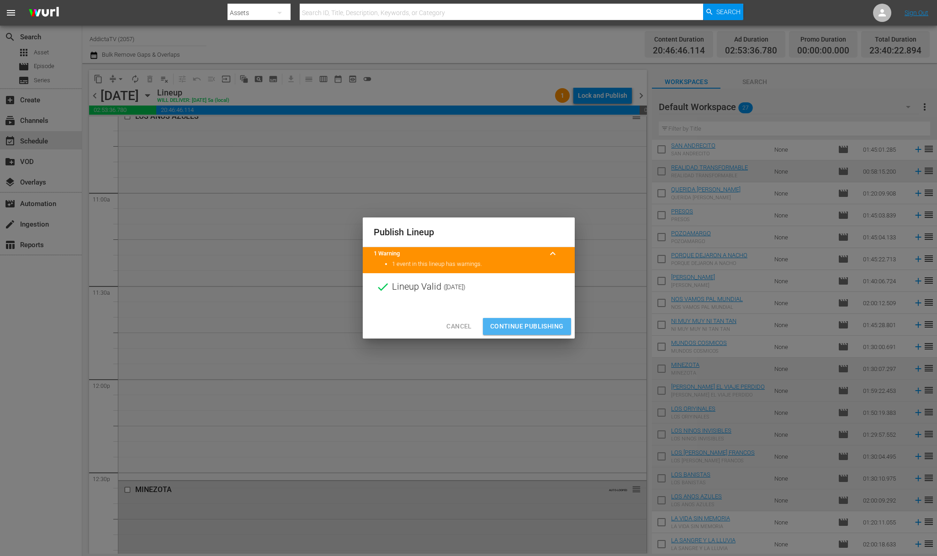
click at [526, 322] on span "Continue Publishing" at bounding box center [527, 326] width 74 height 11
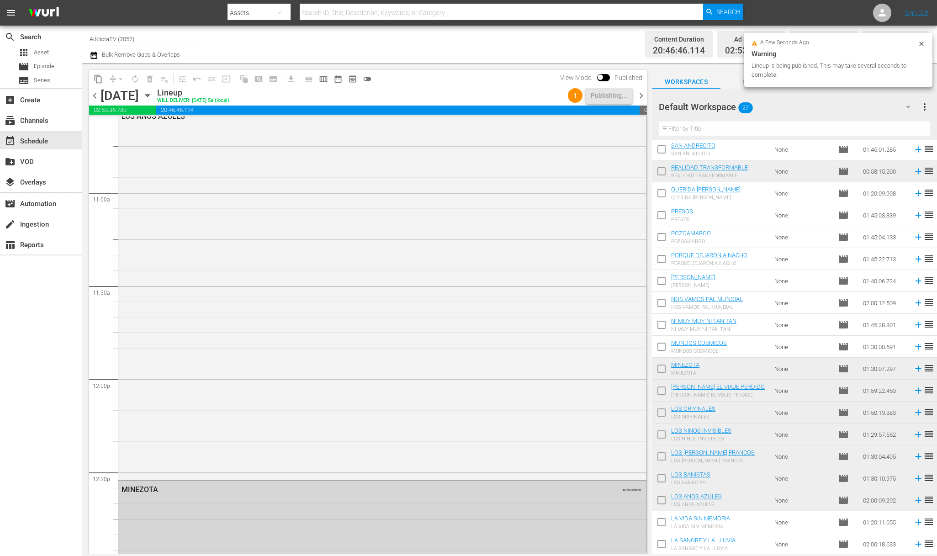
click at [153, 93] on icon "button" at bounding box center [147, 95] width 10 height 10
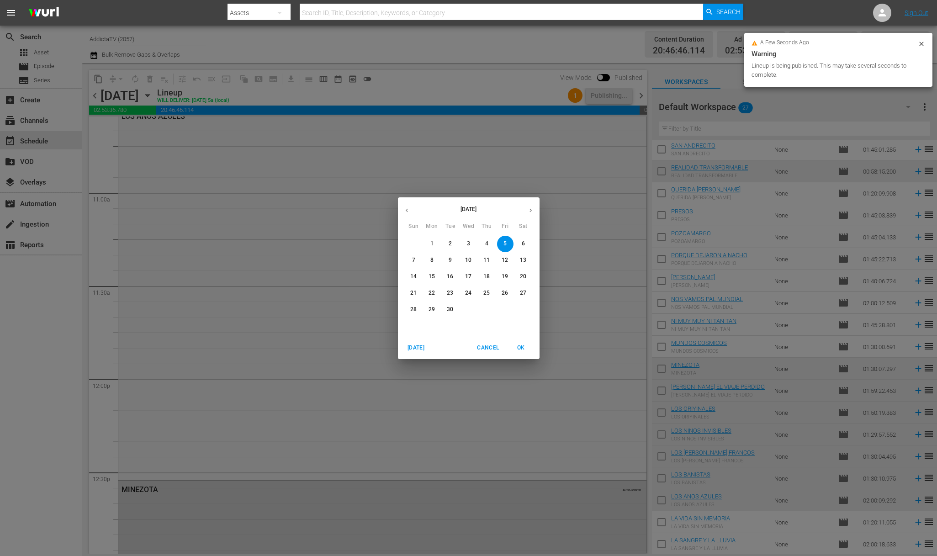
click at [526, 242] on span "6" at bounding box center [523, 244] width 16 height 8
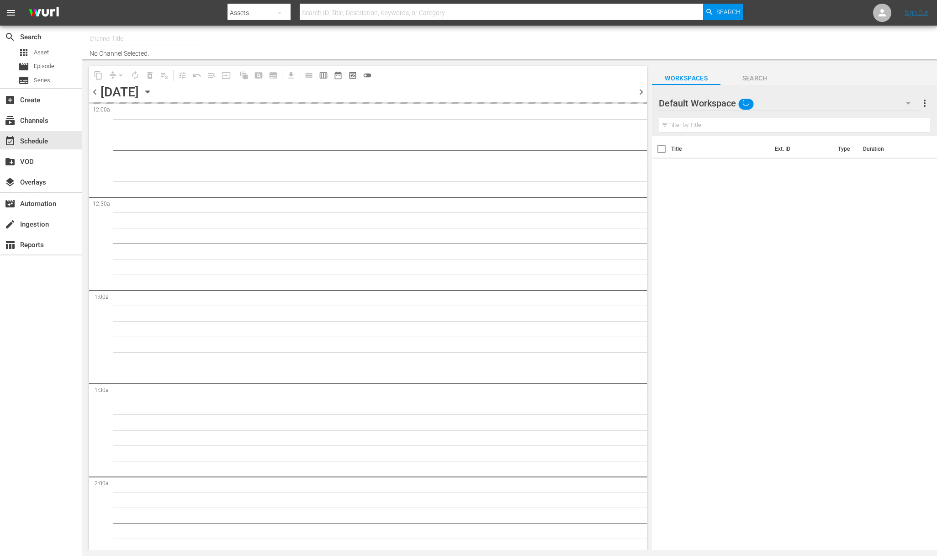
type input "AddictaTV (2057)"
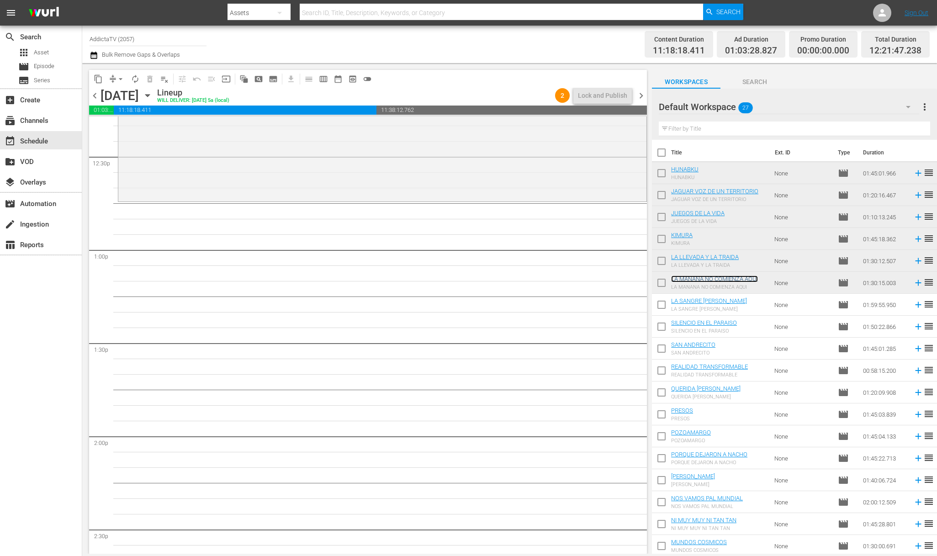
scroll to position [1722, 0]
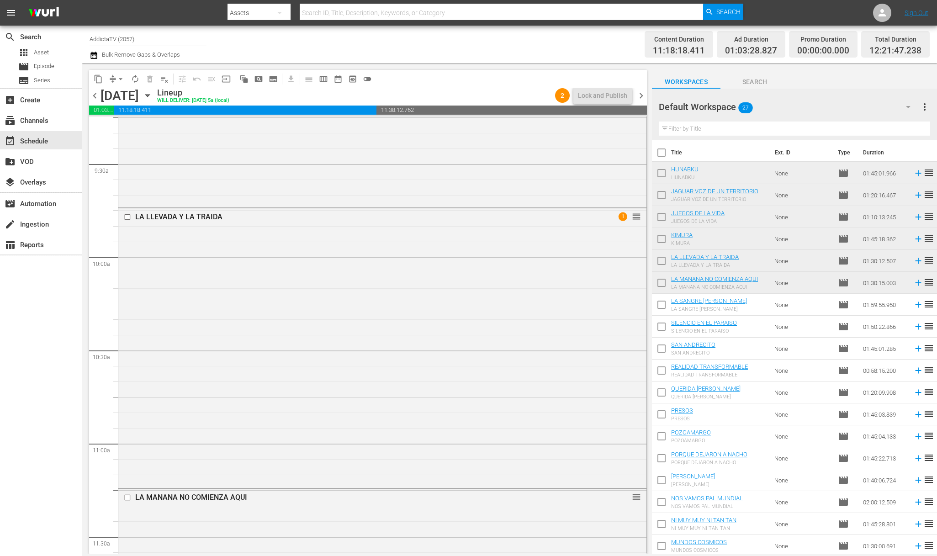
drag, startPoint x: 694, startPoint y: 278, endPoint x: 220, endPoint y: 0, distance: 549.5
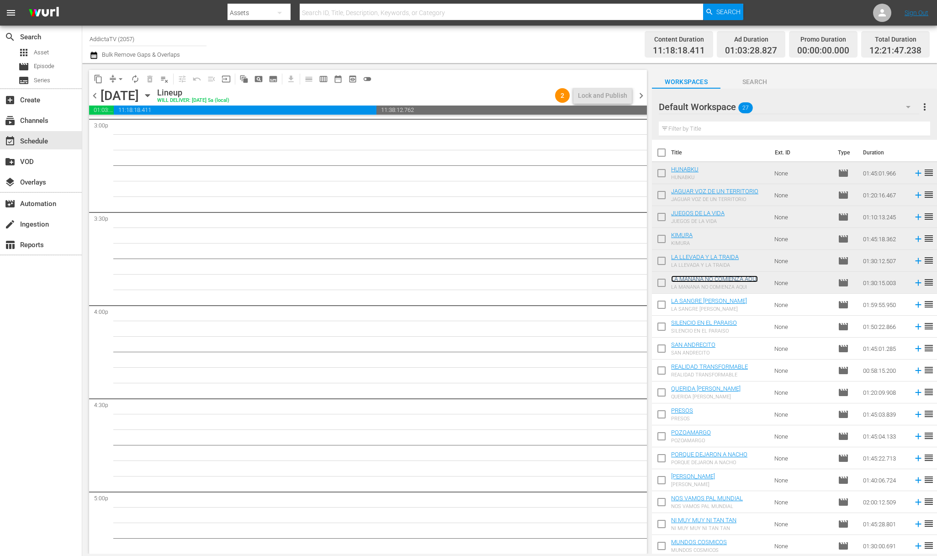
scroll to position [3082, 0]
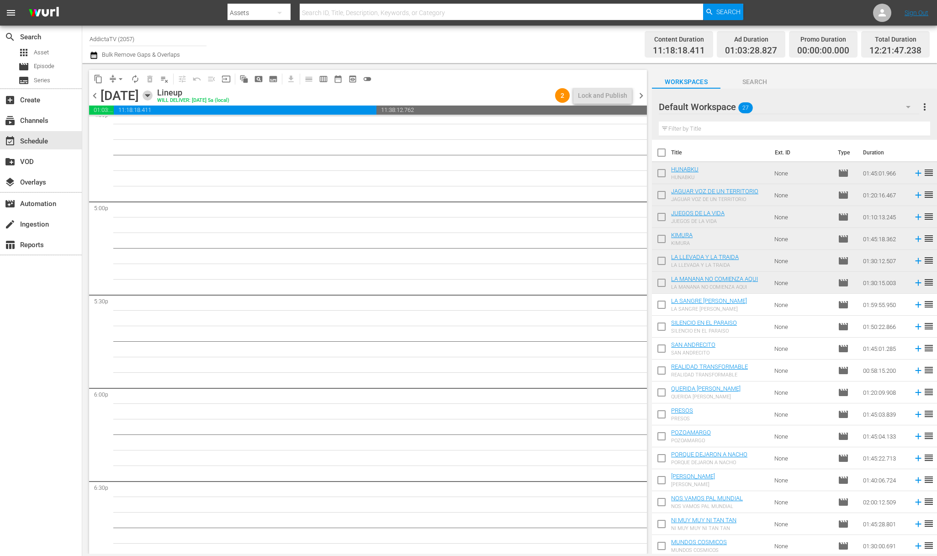
click at [149, 96] on icon "button" at bounding box center [147, 96] width 4 height 2
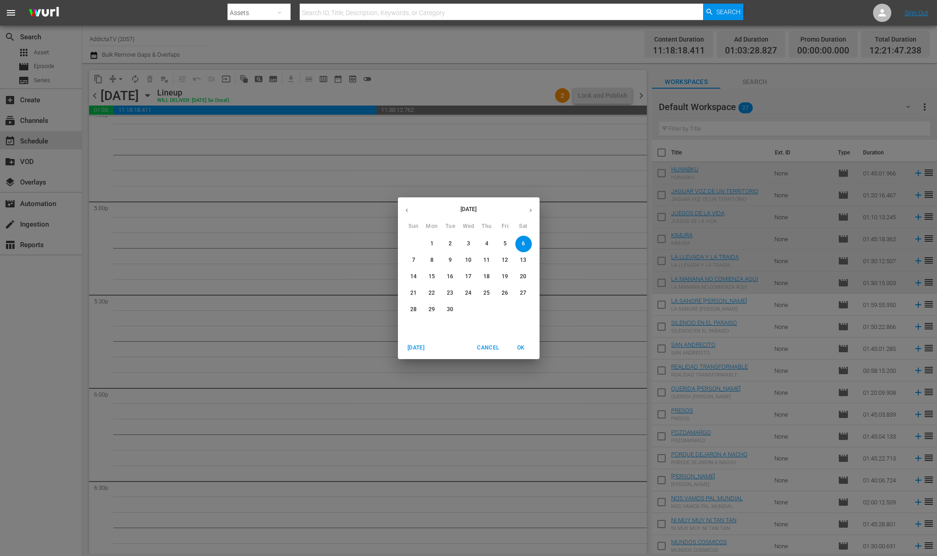
click at [251, 275] on div "September 2025 Sun Mon Tue Wed Thu Fri Sat 31 1 2 3 4 5 6 7 8 9 10 11 12 13 14 …" at bounding box center [468, 278] width 937 height 556
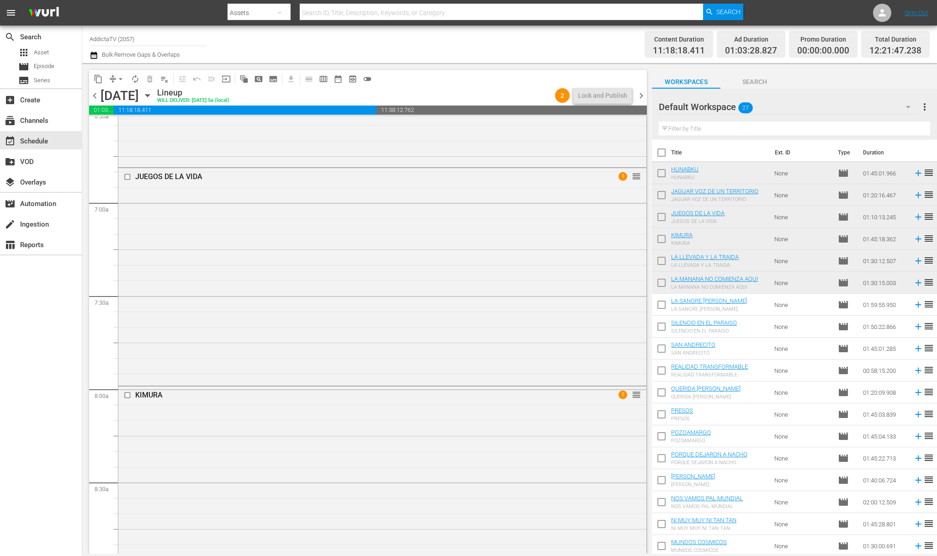
scroll to position [992, 0]
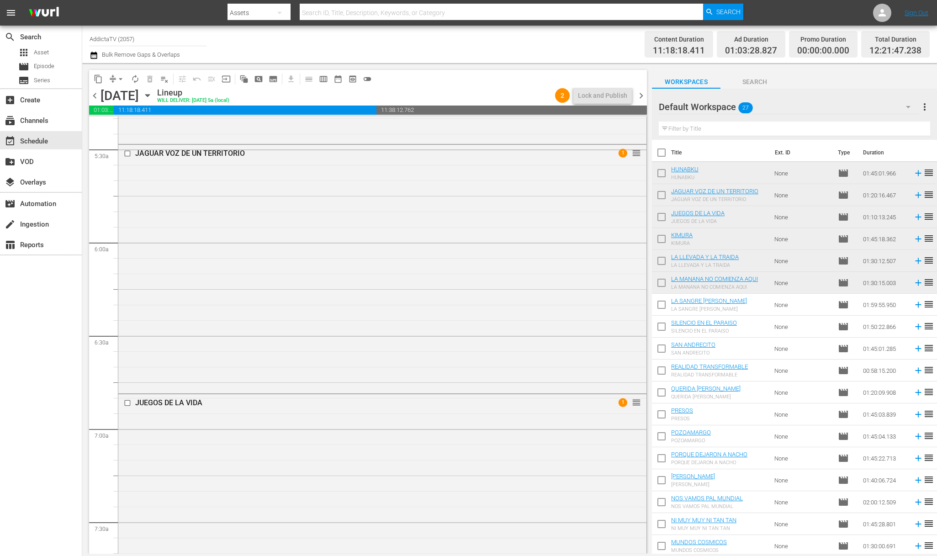
click at [149, 95] on icon "button" at bounding box center [147, 96] width 4 height 2
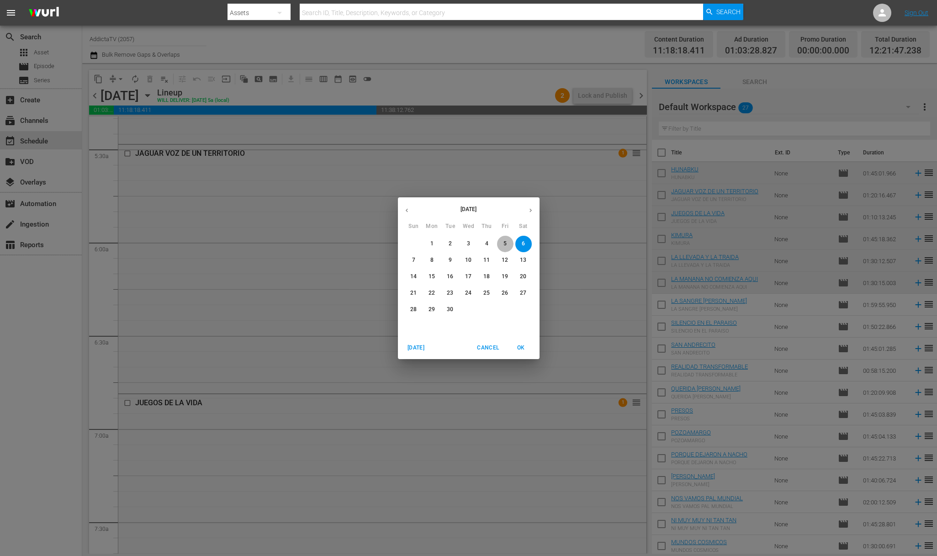
click at [500, 243] on span "5" at bounding box center [505, 244] width 16 height 8
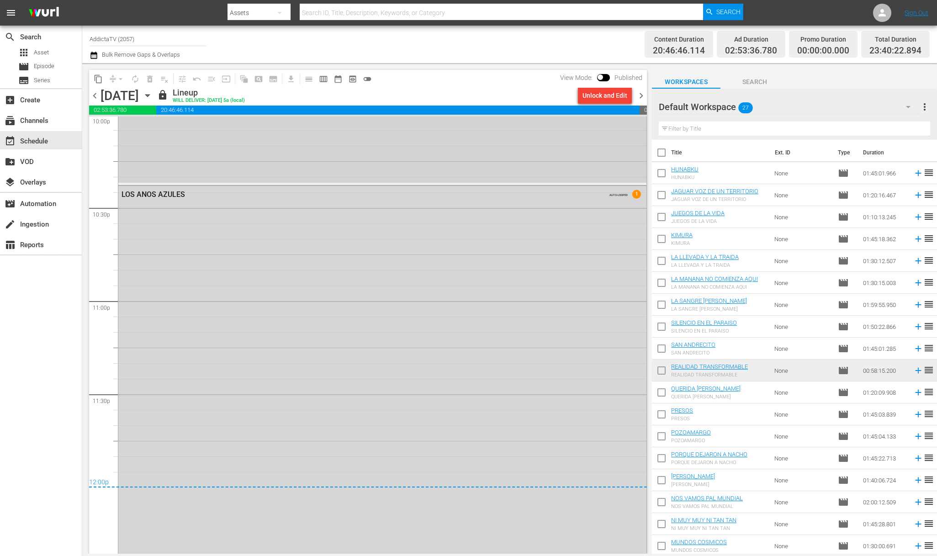
scroll to position [4105, 0]
click at [153, 96] on icon "button" at bounding box center [147, 95] width 10 height 10
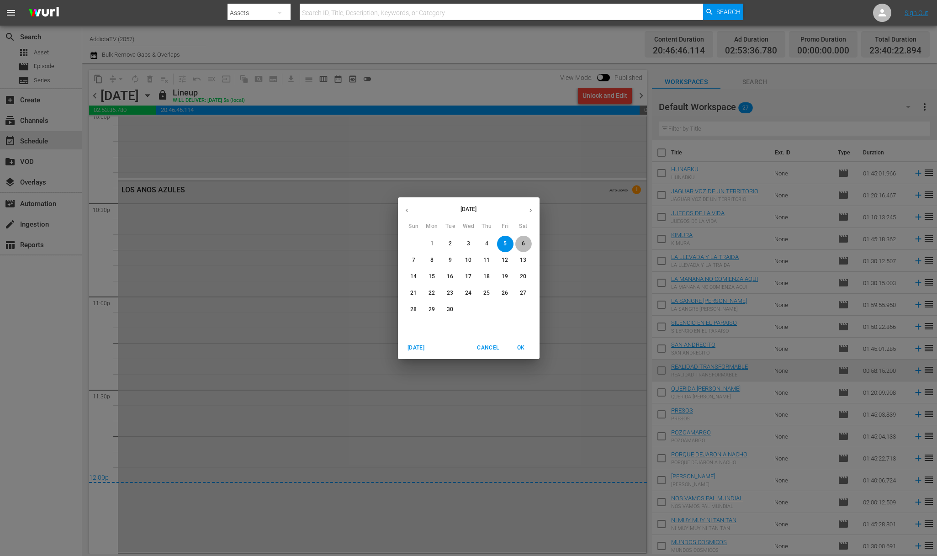
drag, startPoint x: 521, startPoint y: 243, endPoint x: 531, endPoint y: 253, distance: 13.6
click at [521, 243] on p "6" at bounding box center [522, 244] width 3 height 8
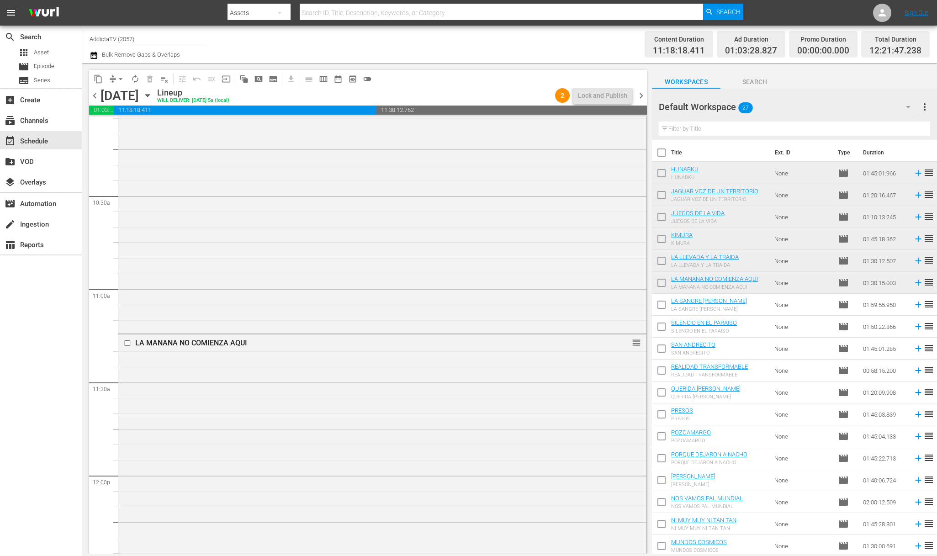
scroll to position [2181, 0]
